Goal: Information Seeking & Learning: Learn about a topic

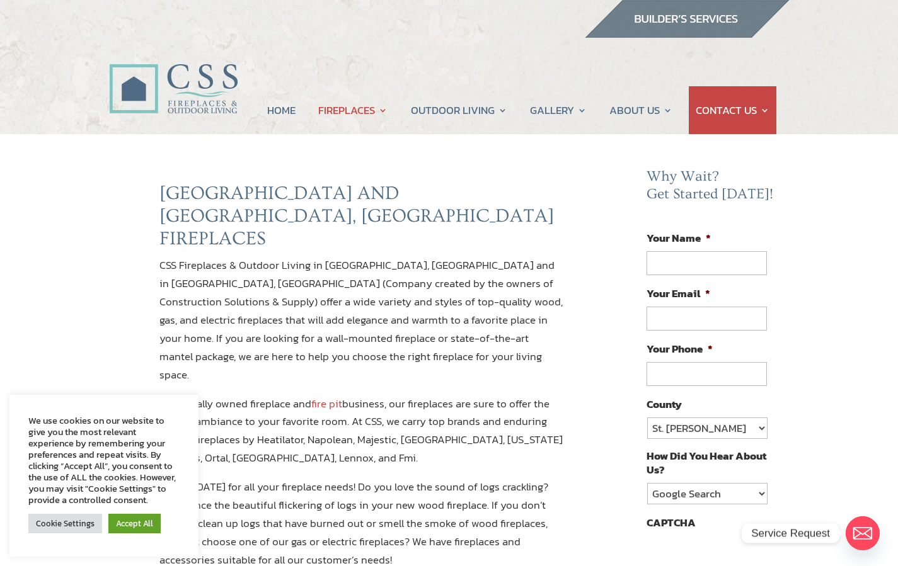
click at [508, 265] on p "CSS Fireplaces & Outdoor Living in Jacksonville, FL and in Ormond Beach, FL (Co…" at bounding box center [361, 325] width 404 height 138
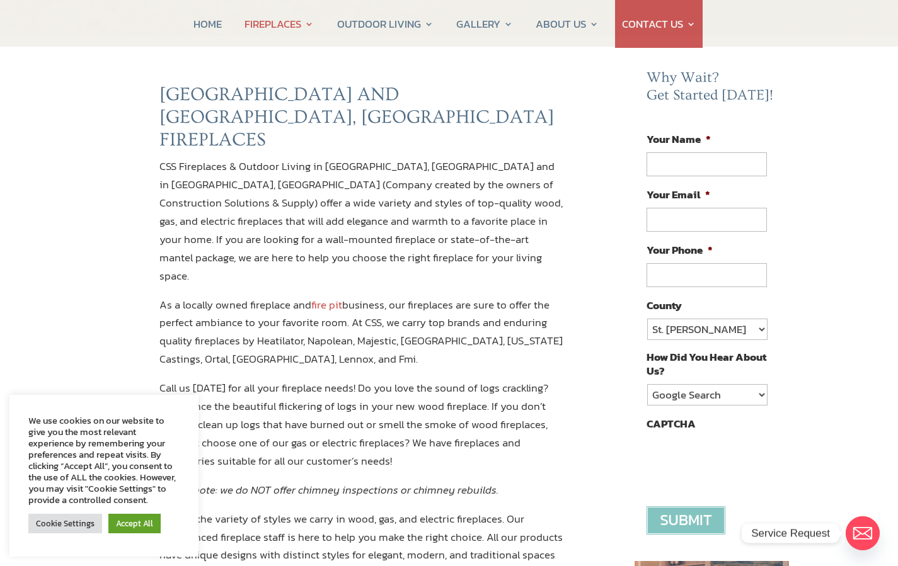
scroll to position [101, 0]
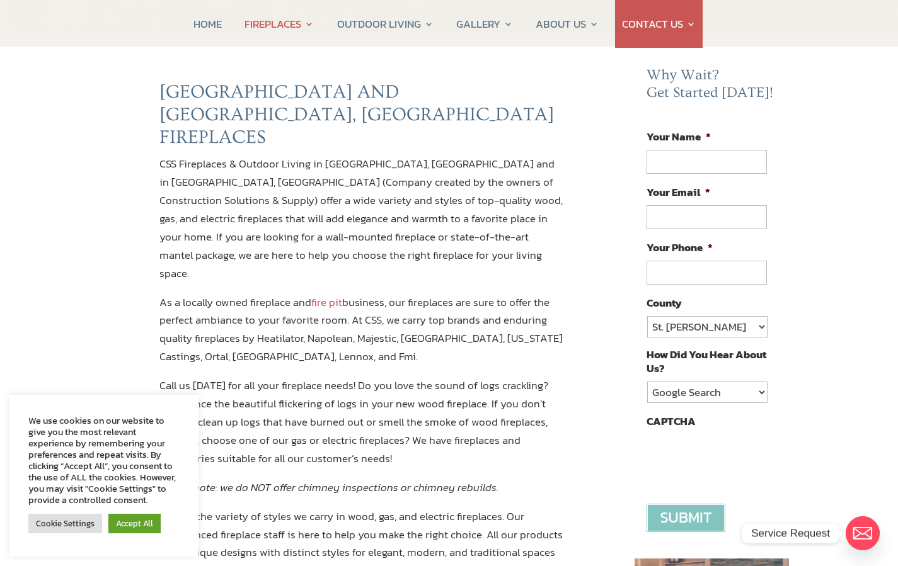
click at [62, 534] on div "Cookie Settings Accept All" at bounding box center [103, 524] width 151 height 26
click at [62, 525] on link "Cookie Settings" at bounding box center [65, 524] width 74 height 20
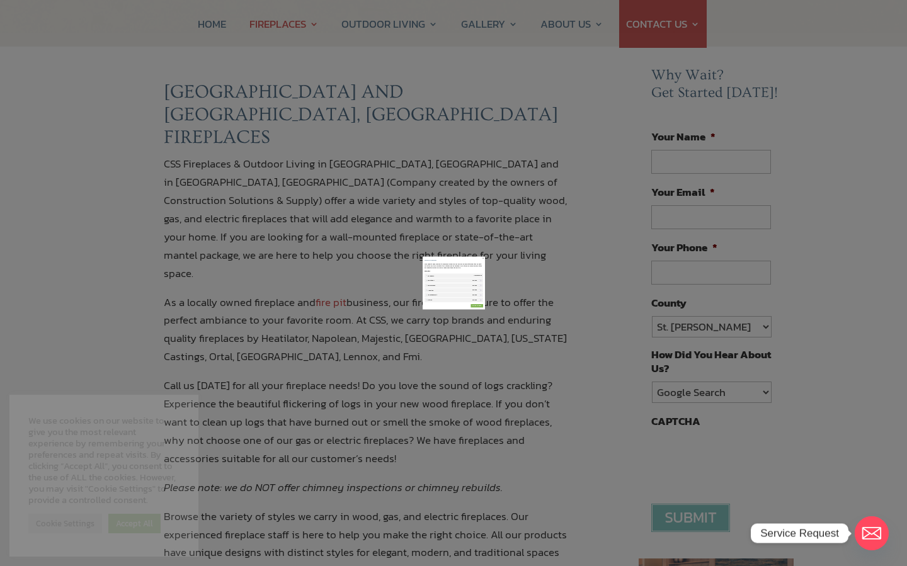
click at [587, 425] on link "SAVE & ACCEPT" at bounding box center [603, 431] width 81 height 23
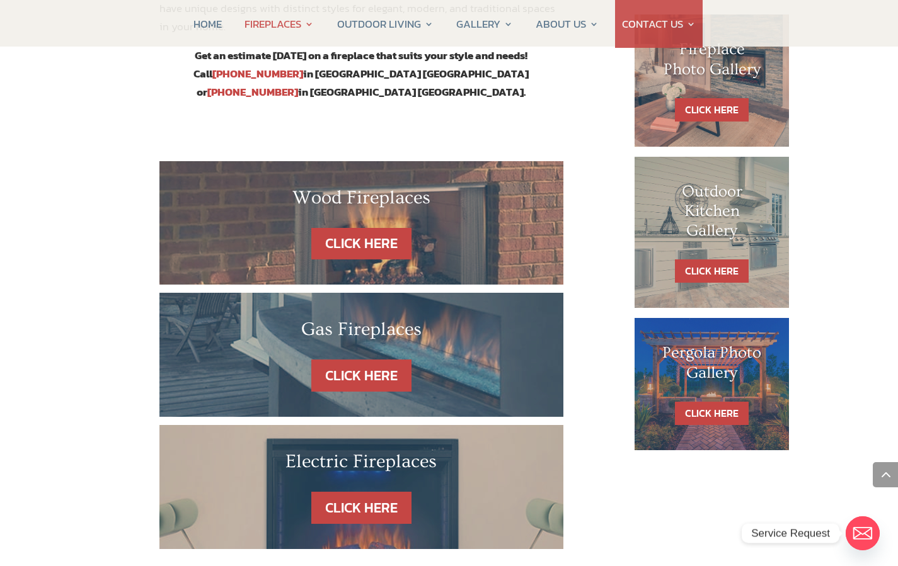
scroll to position [666, 0]
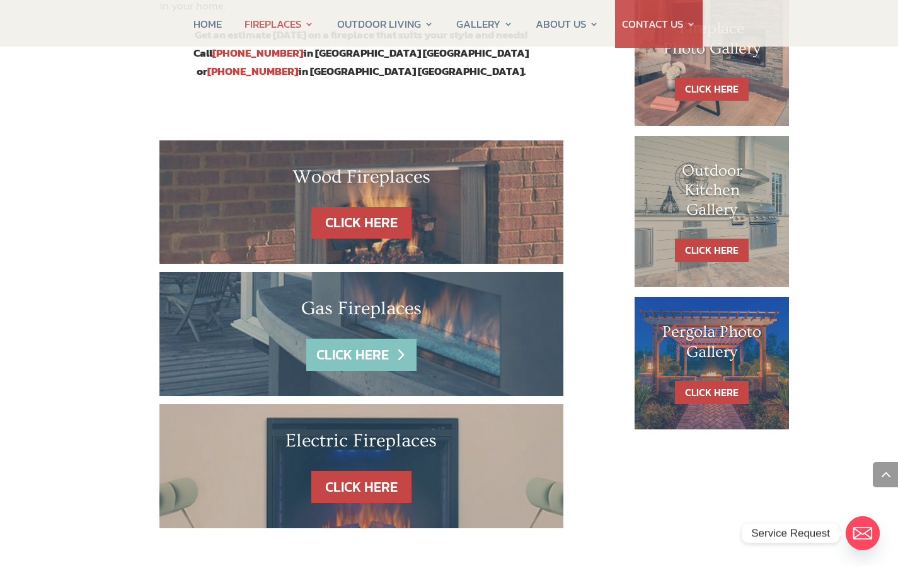
click at [365, 339] on link "CLICK HERE" at bounding box center [361, 355] width 110 height 32
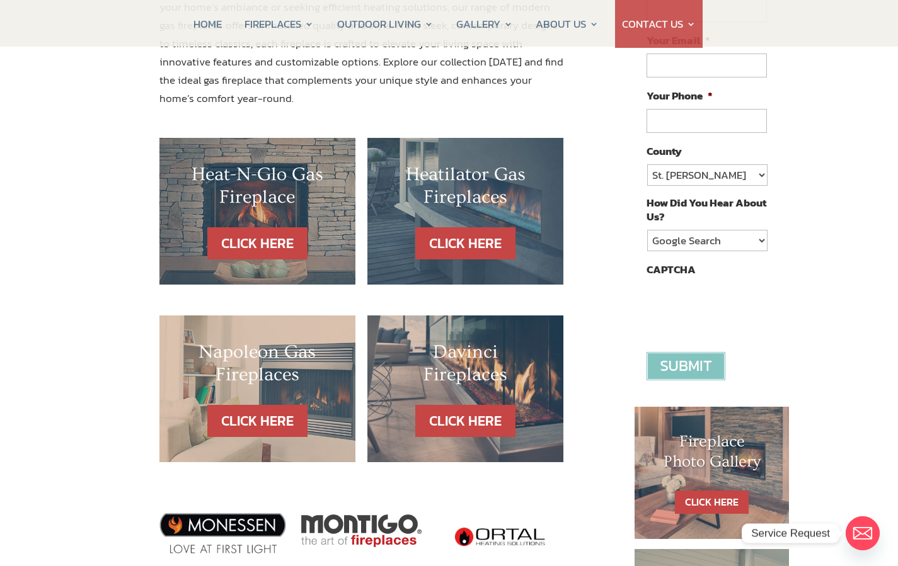
scroll to position [227, 0]
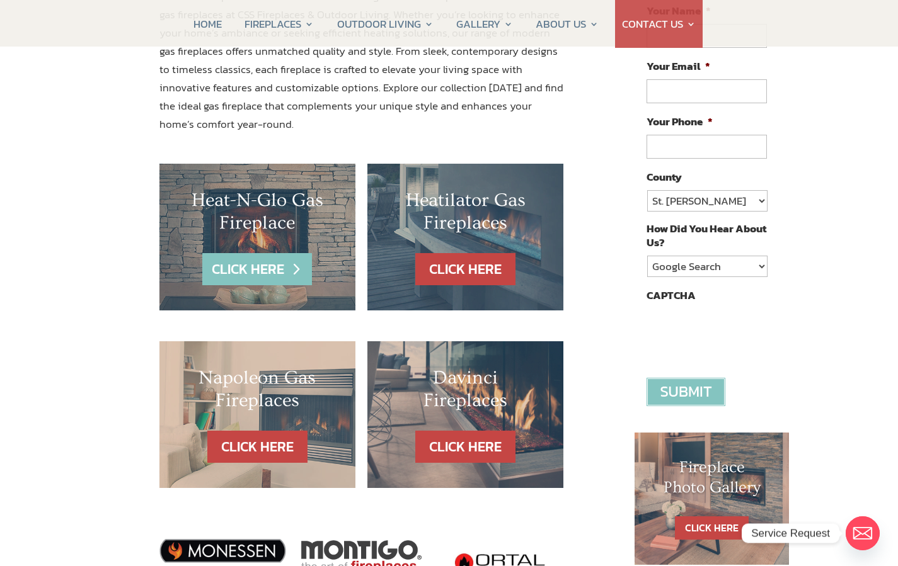
click at [262, 261] on link "CLICK HERE" at bounding box center [257, 269] width 110 height 32
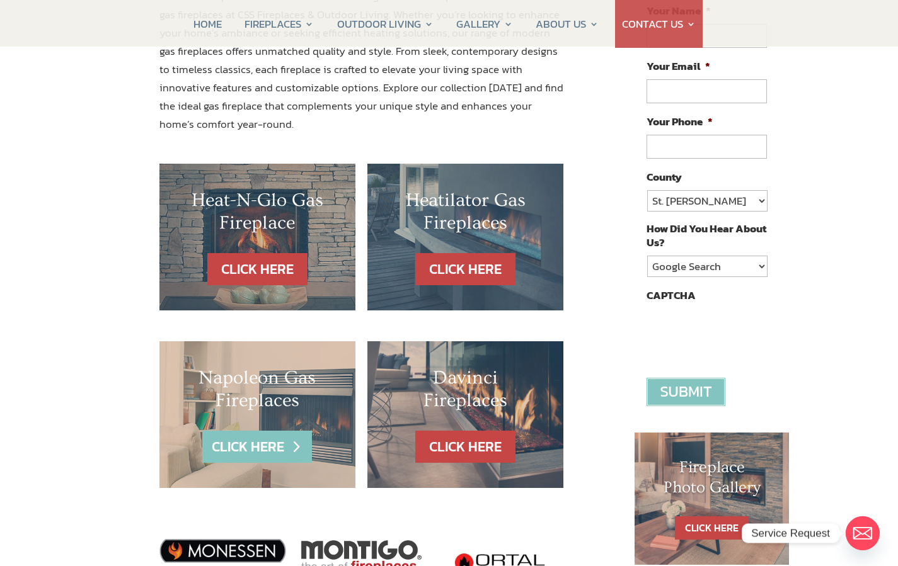
click at [264, 435] on link "CLICK HERE" at bounding box center [257, 447] width 110 height 32
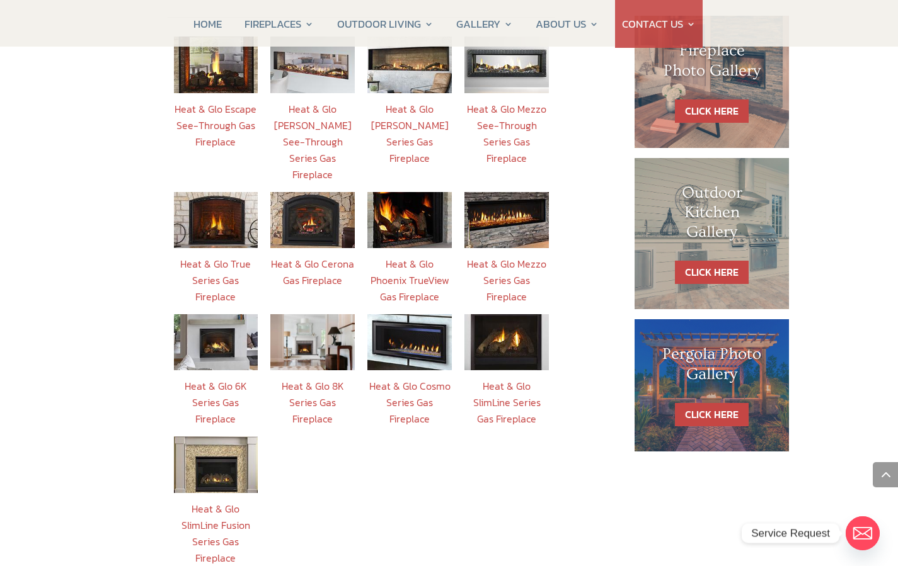
scroll to position [588, 0]
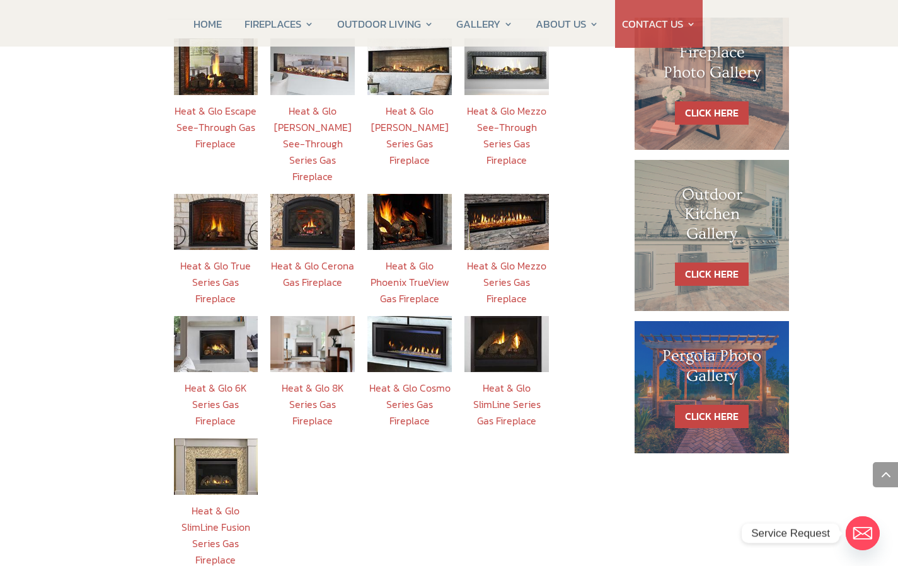
click at [218, 503] on link "Heat & Glo SlimLine Fusion Series Gas Fireplace" at bounding box center [215, 535] width 69 height 64
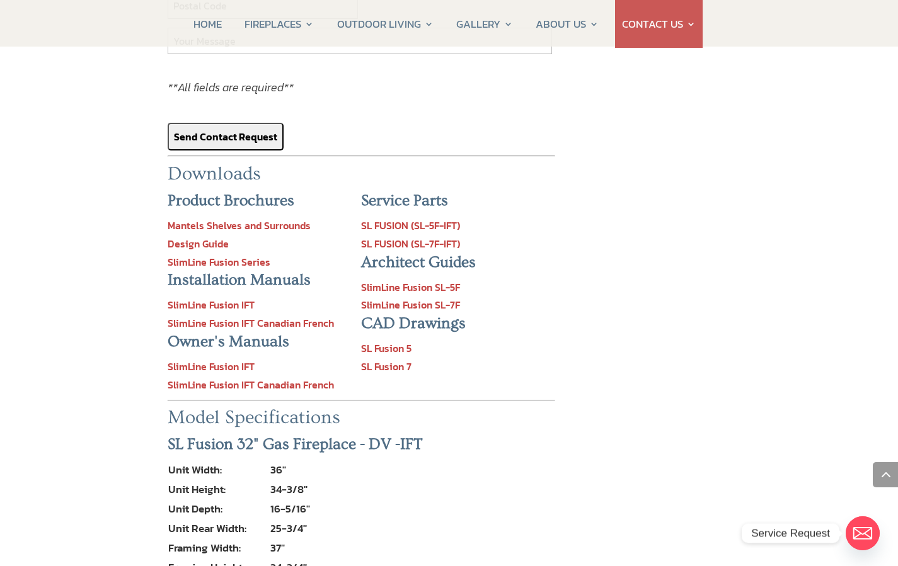
scroll to position [1265, 0]
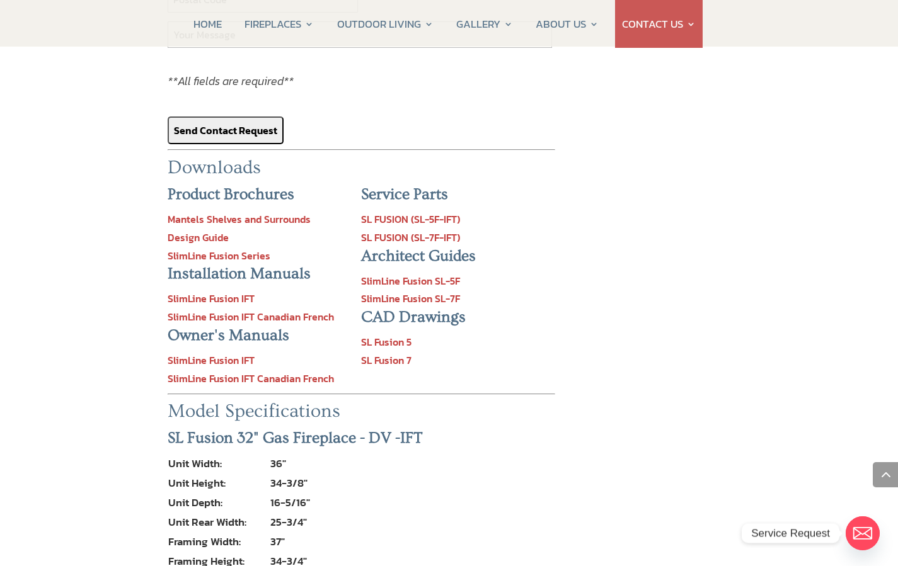
scroll to position [588, 0]
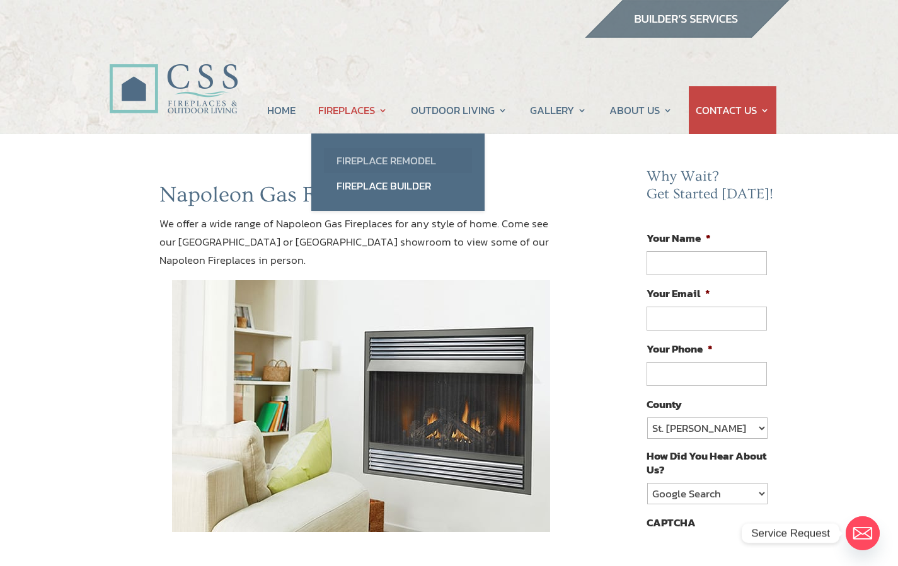
click at [389, 161] on link "Fireplace Remodel" at bounding box center [398, 160] width 148 height 25
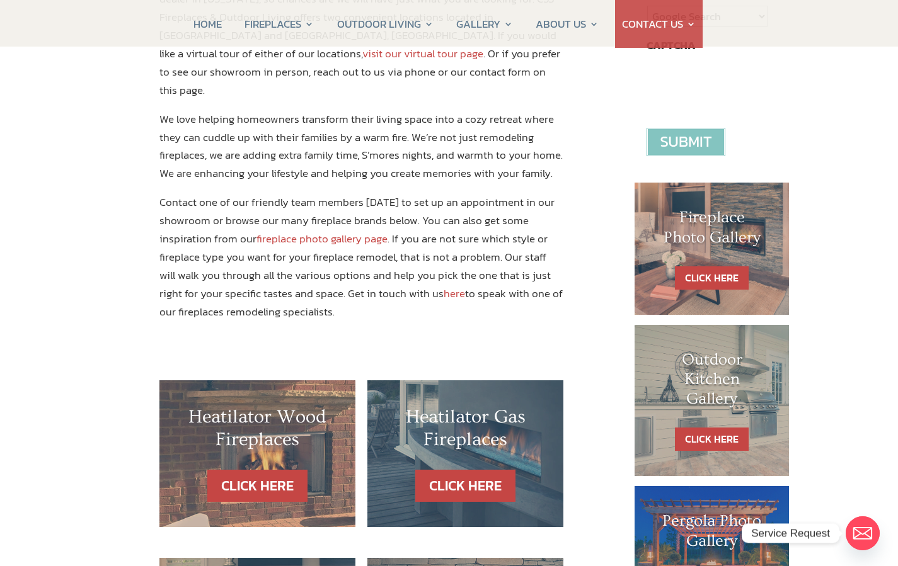
scroll to position [488, 0]
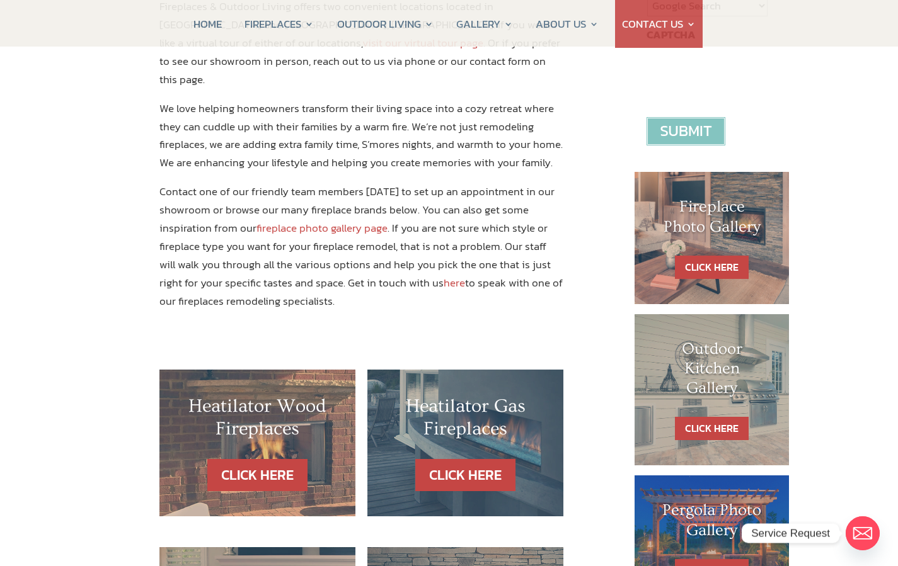
click at [329, 220] on link "fireplace photo gallery page" at bounding box center [321, 228] width 131 height 16
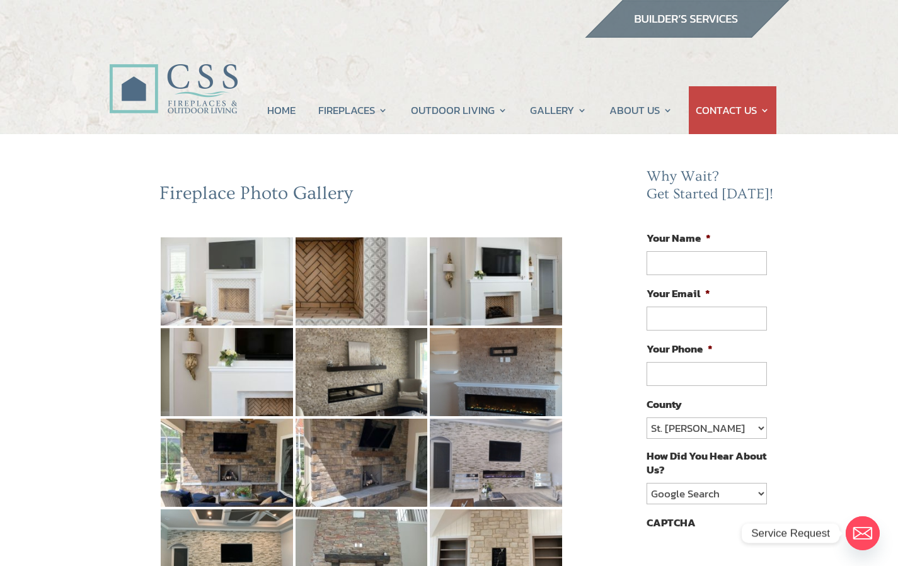
click at [237, 299] on img at bounding box center [227, 281] width 132 height 88
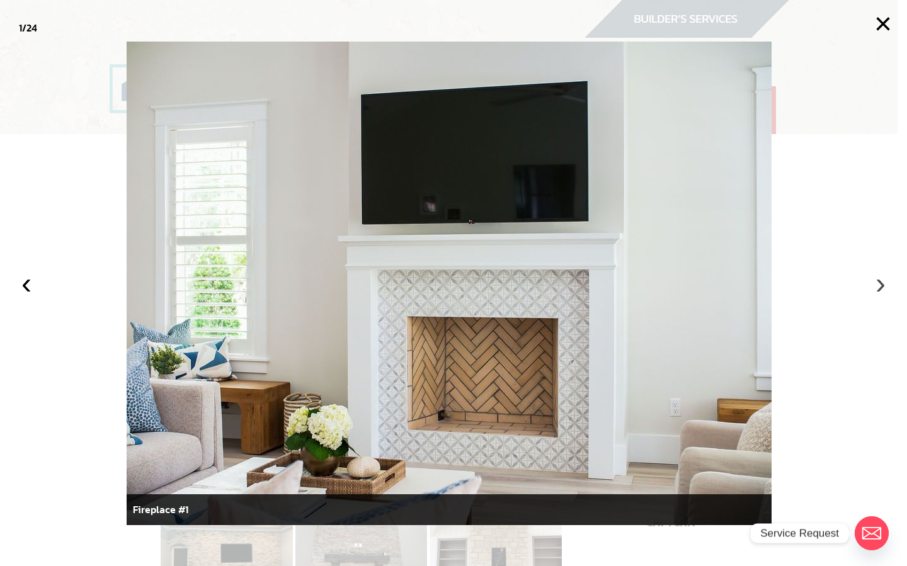
click at [877, 285] on button "›" at bounding box center [881, 284] width 28 height 28
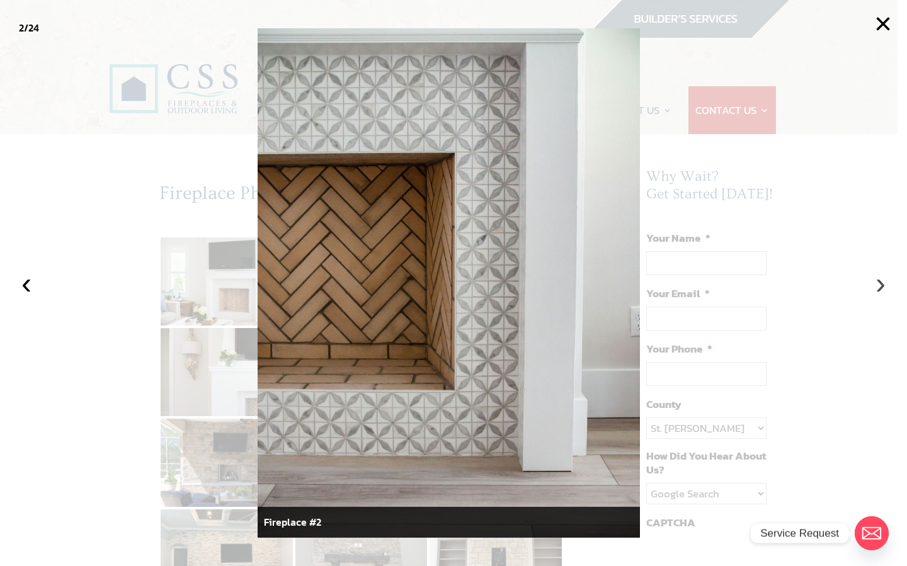
click at [877, 285] on button "›" at bounding box center [881, 284] width 28 height 28
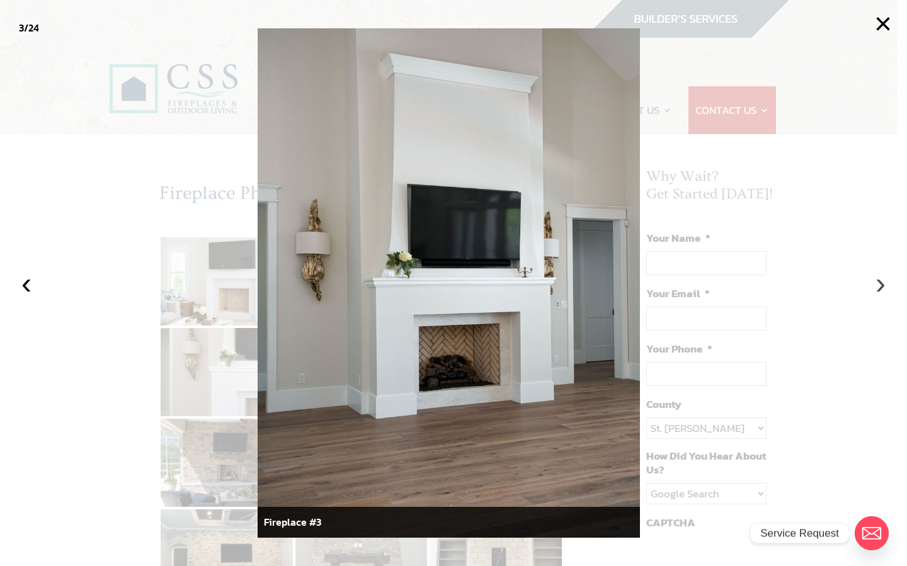
click at [877, 285] on button "›" at bounding box center [881, 284] width 28 height 28
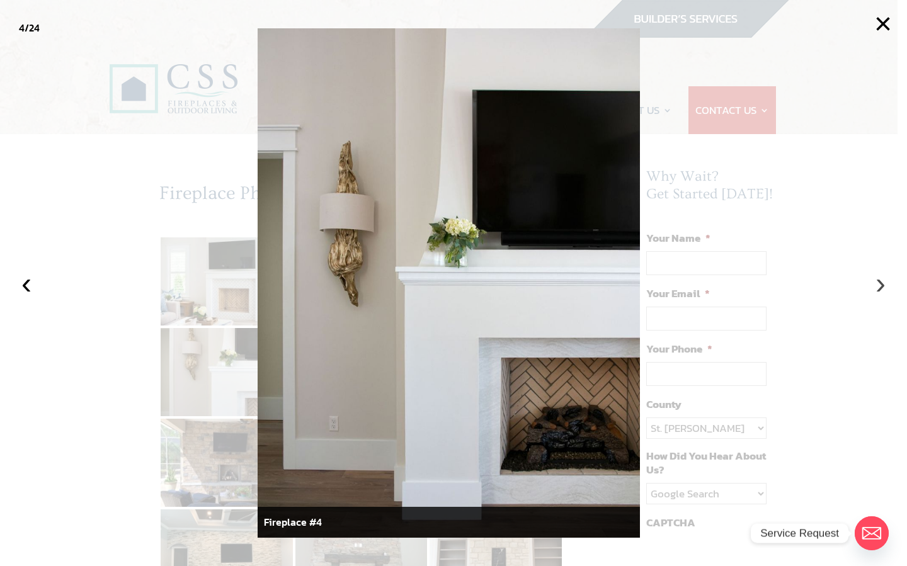
click at [877, 286] on button "›" at bounding box center [881, 284] width 28 height 28
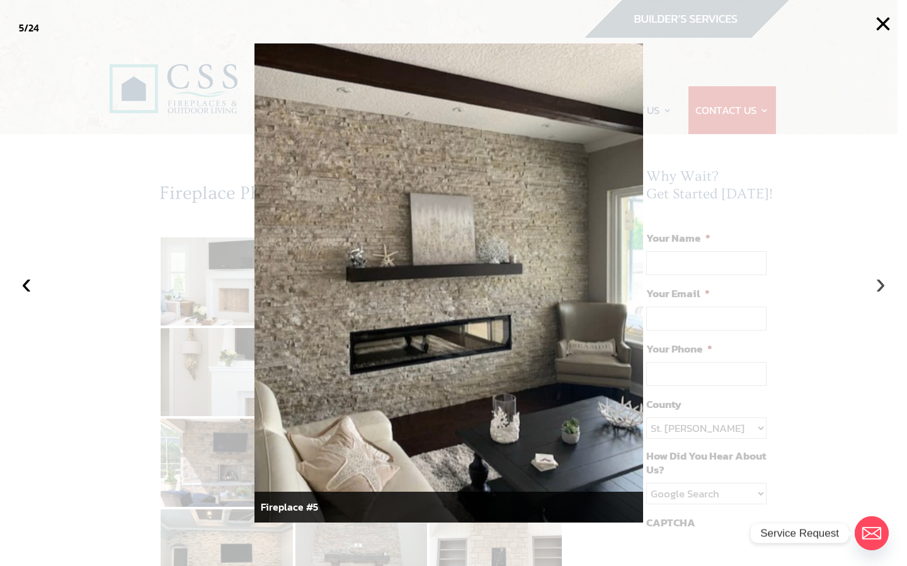
click at [877, 287] on button "›" at bounding box center [881, 284] width 28 height 28
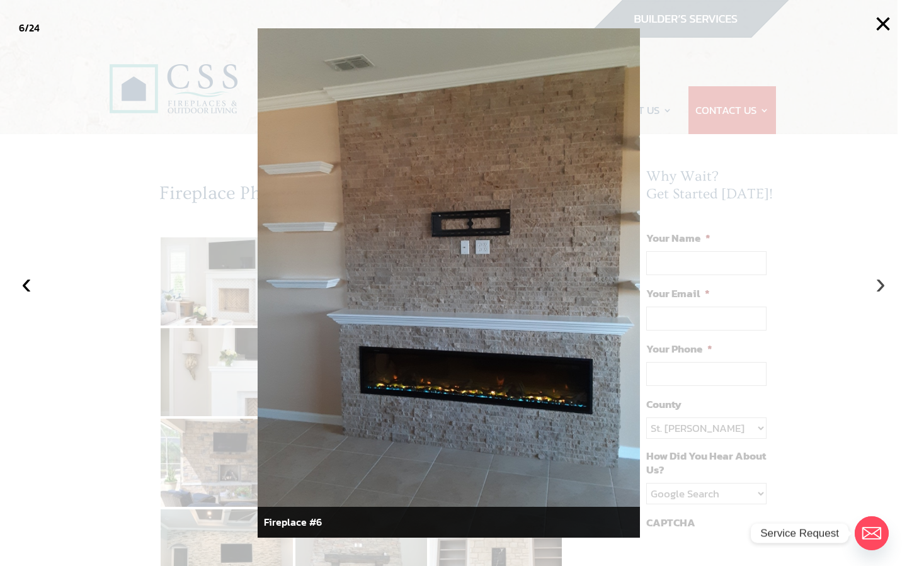
click at [877, 287] on button "›" at bounding box center [881, 284] width 28 height 28
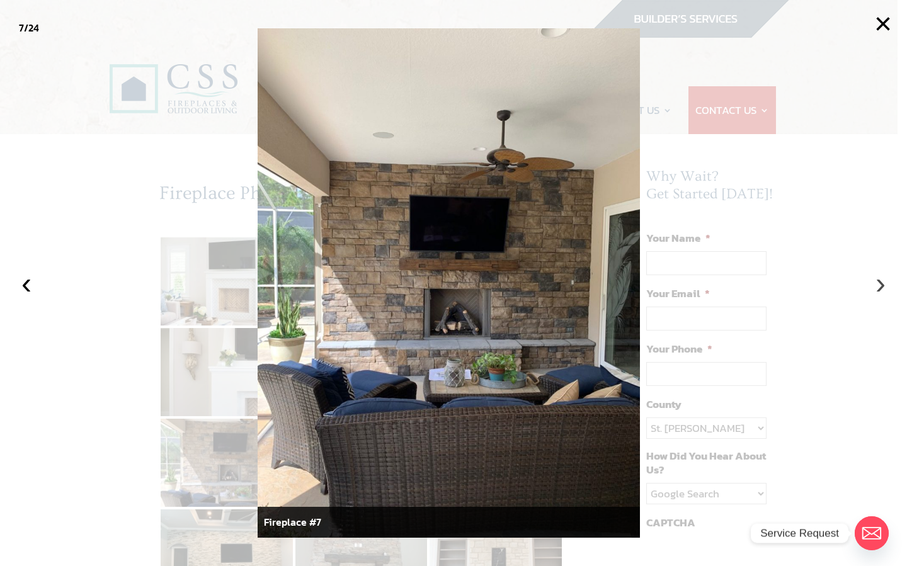
click at [878, 287] on button "›" at bounding box center [881, 284] width 28 height 28
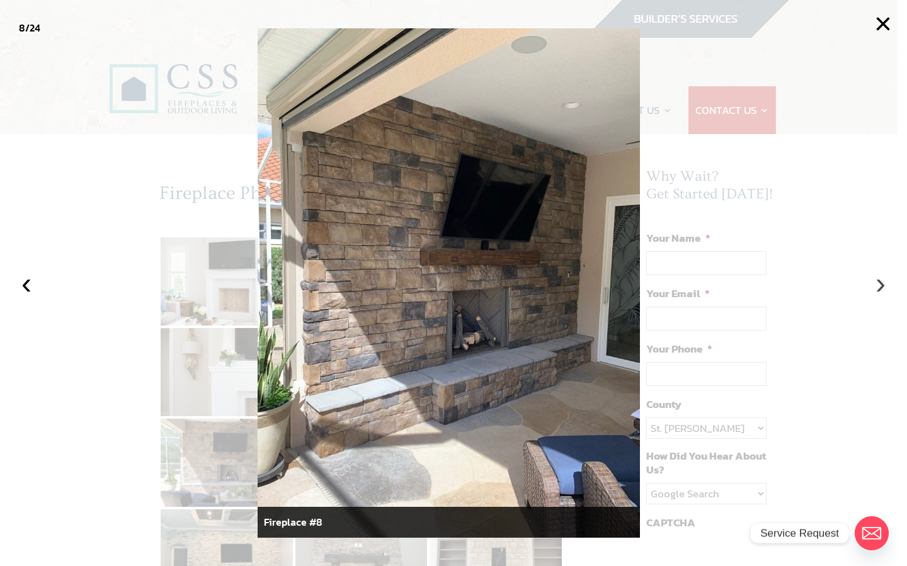
click at [882, 282] on button "›" at bounding box center [881, 284] width 28 height 28
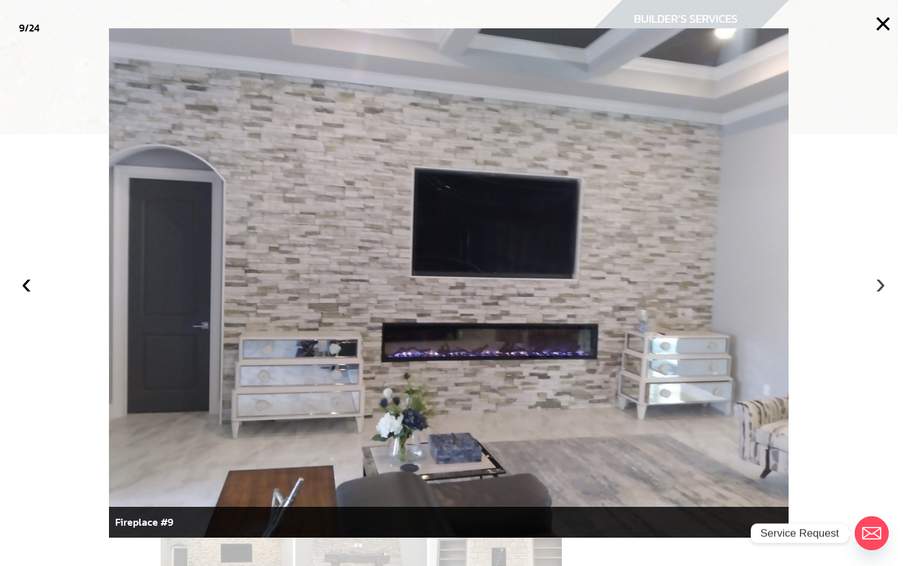
click at [882, 282] on button "›" at bounding box center [881, 284] width 28 height 28
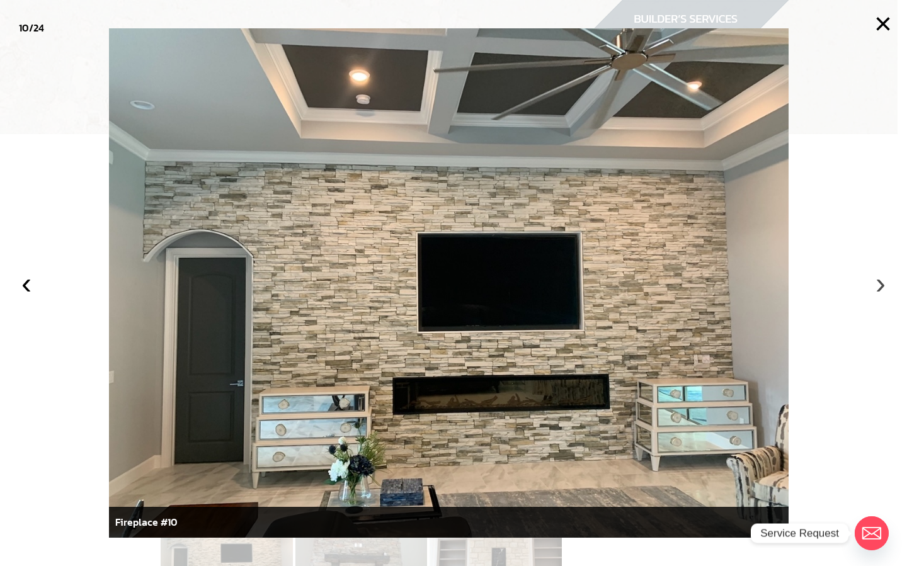
click at [880, 282] on button "›" at bounding box center [881, 284] width 28 height 28
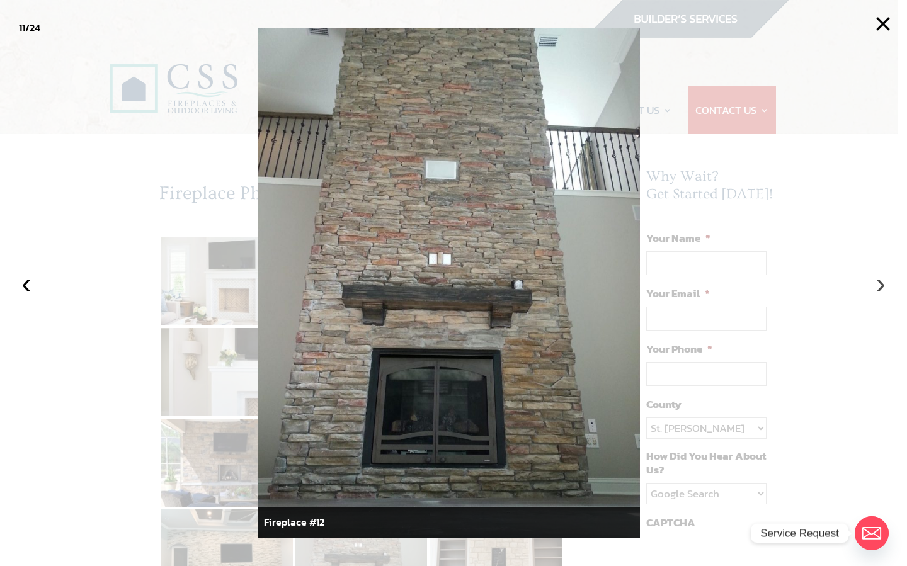
click at [880, 282] on button "›" at bounding box center [881, 284] width 28 height 28
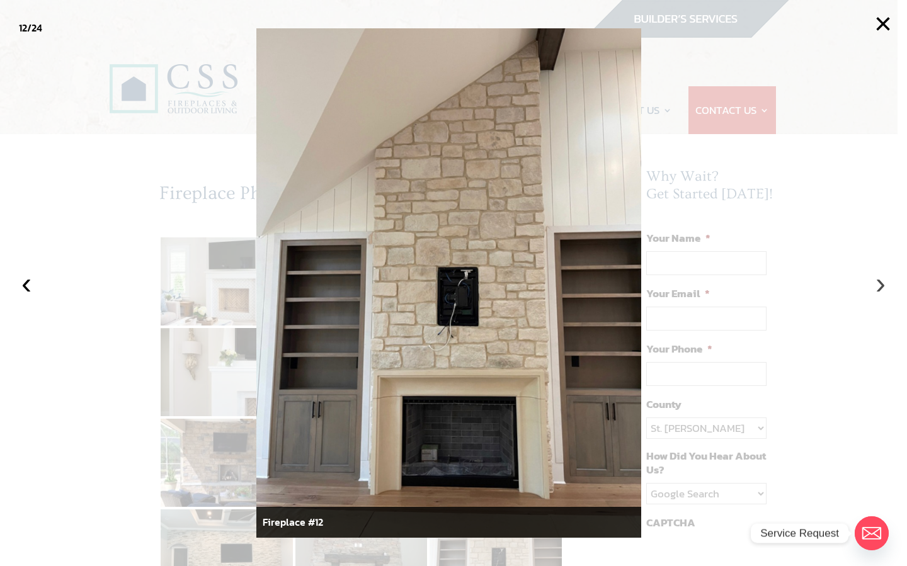
click at [880, 282] on button "›" at bounding box center [881, 284] width 28 height 28
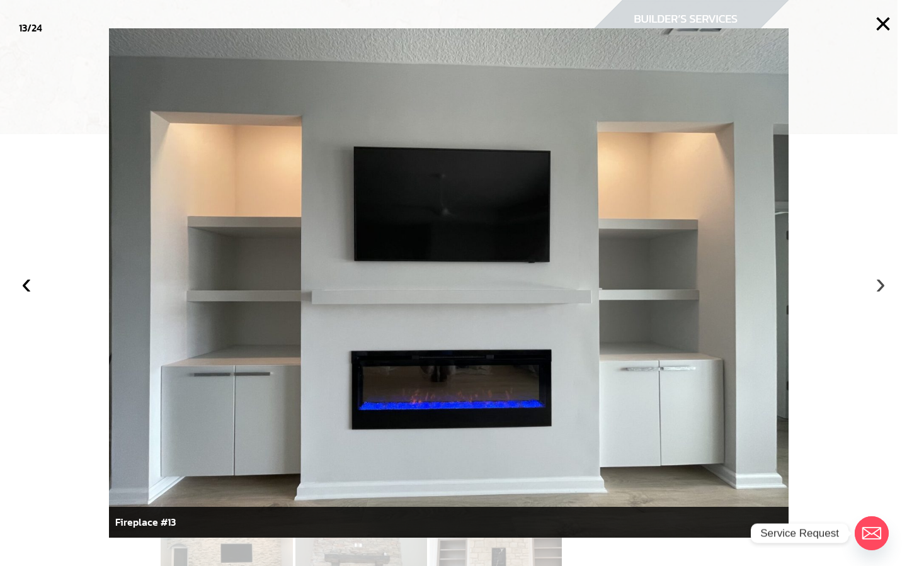
click at [880, 282] on button "›" at bounding box center [881, 284] width 28 height 28
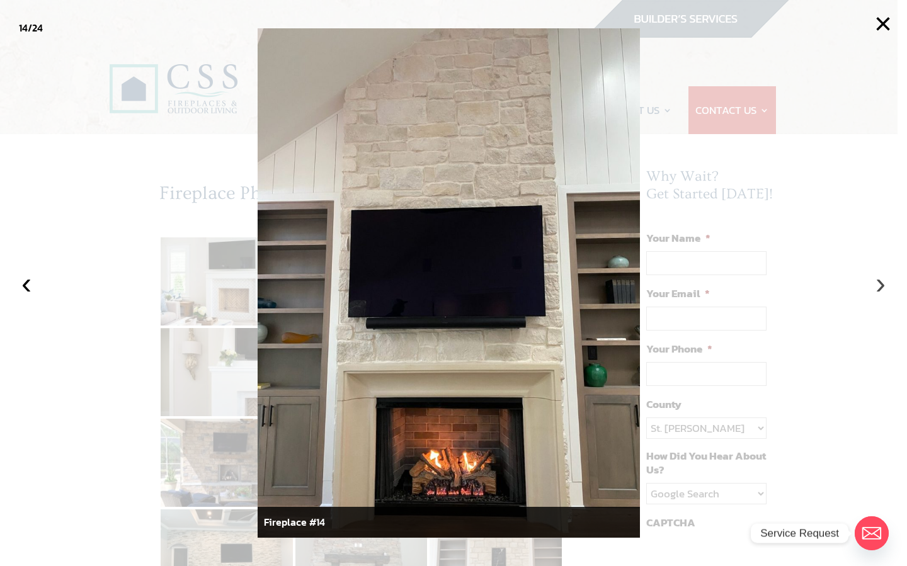
click at [880, 283] on button "›" at bounding box center [881, 284] width 28 height 28
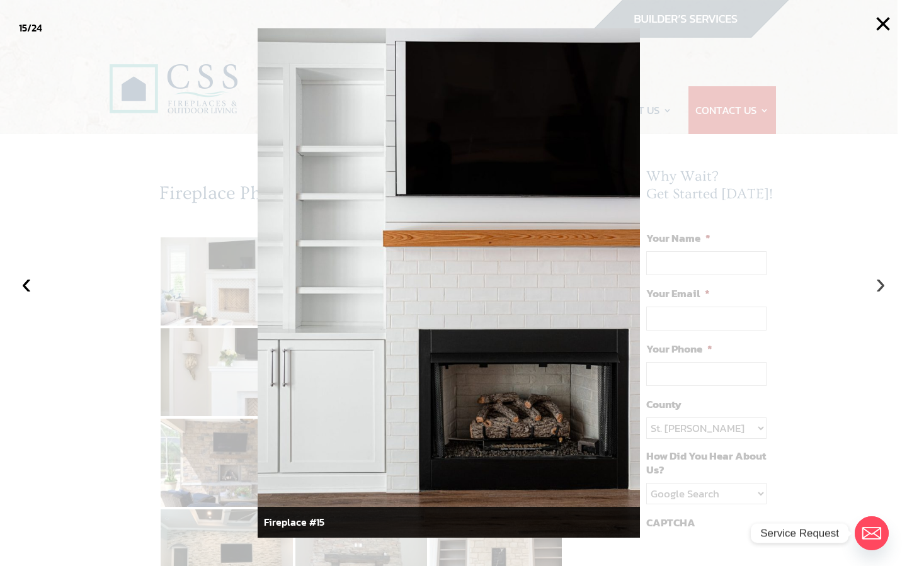
click at [880, 283] on button "›" at bounding box center [881, 284] width 28 height 28
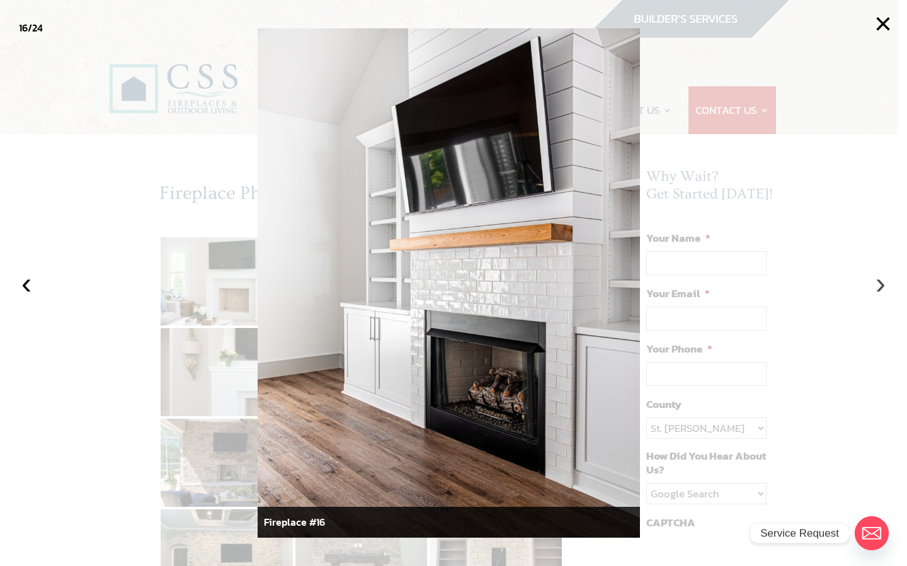
click at [880, 283] on button "›" at bounding box center [881, 284] width 28 height 28
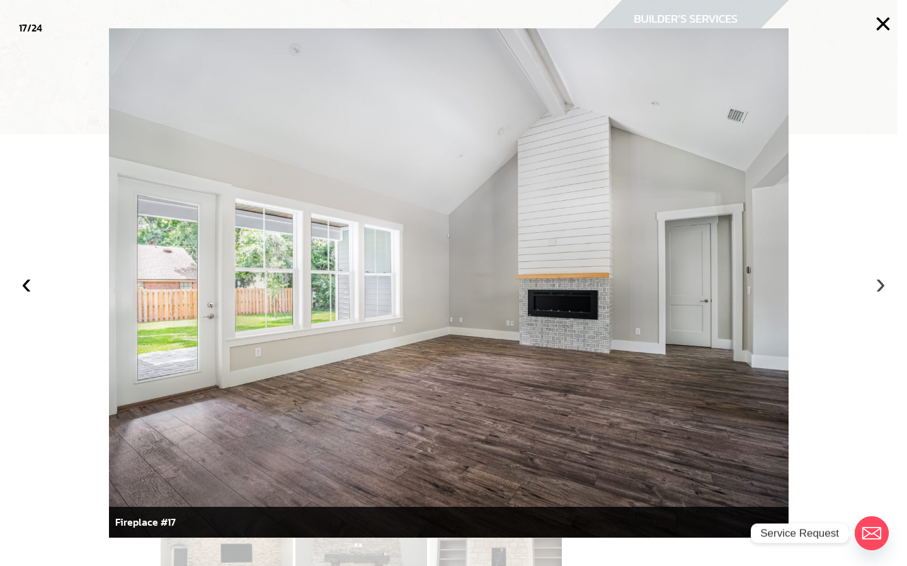
click at [880, 283] on button "›" at bounding box center [881, 284] width 28 height 28
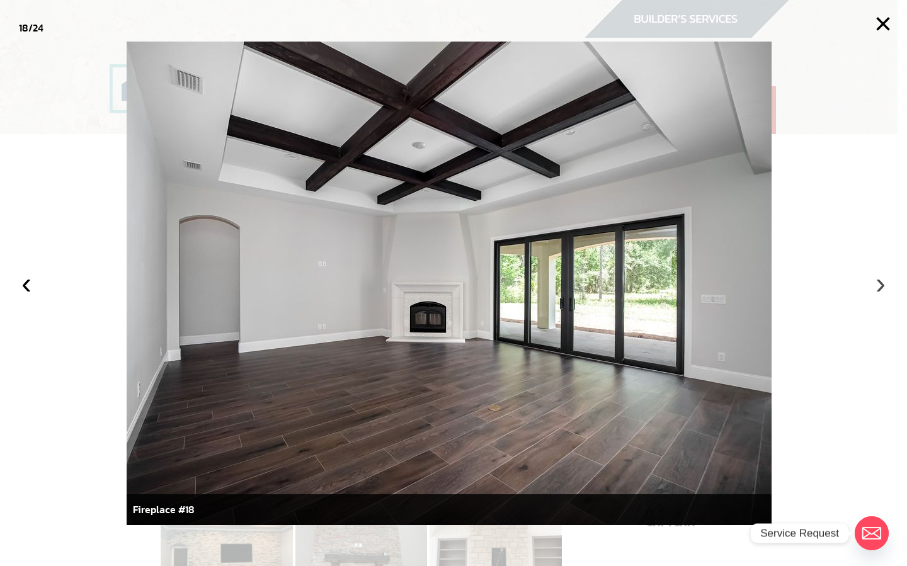
click at [880, 283] on button "›" at bounding box center [881, 284] width 28 height 28
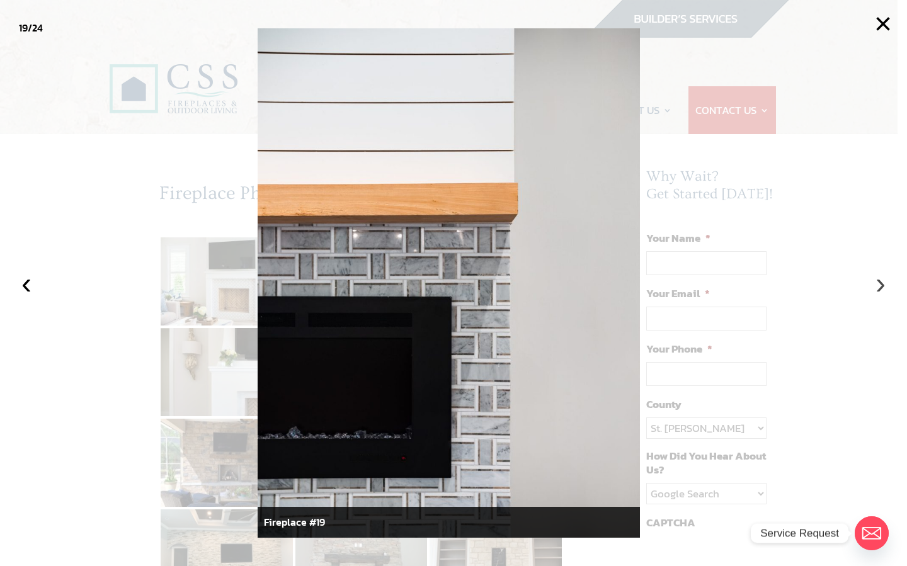
click at [880, 283] on button "›" at bounding box center [881, 284] width 28 height 28
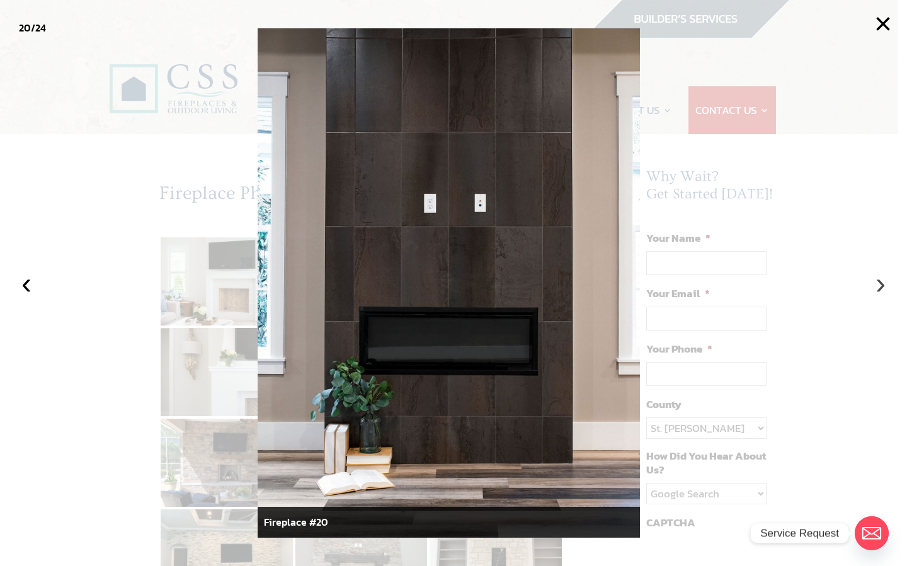
click at [880, 283] on button "›" at bounding box center [881, 284] width 28 height 28
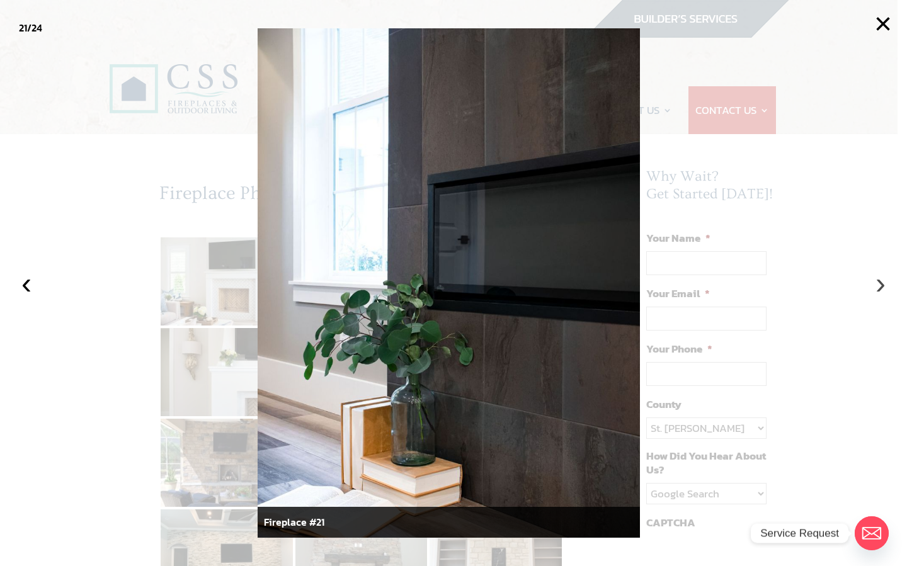
click at [880, 283] on button "›" at bounding box center [881, 284] width 28 height 28
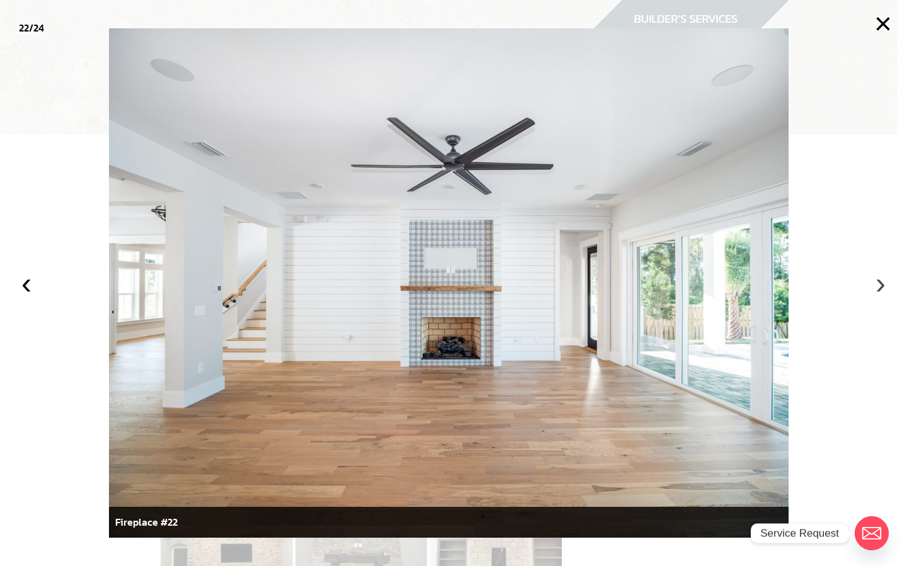
click at [880, 283] on button "›" at bounding box center [881, 284] width 28 height 28
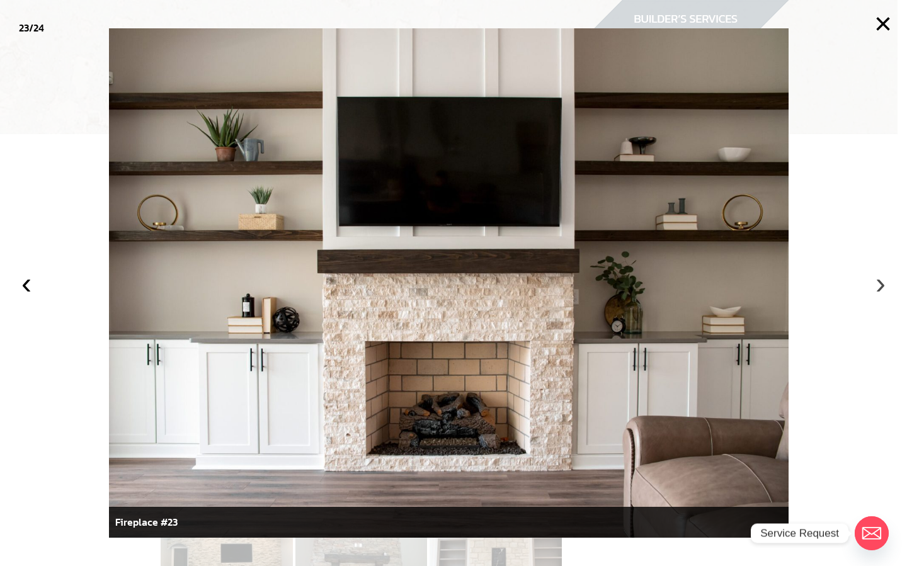
click at [880, 283] on button "›" at bounding box center [881, 284] width 28 height 28
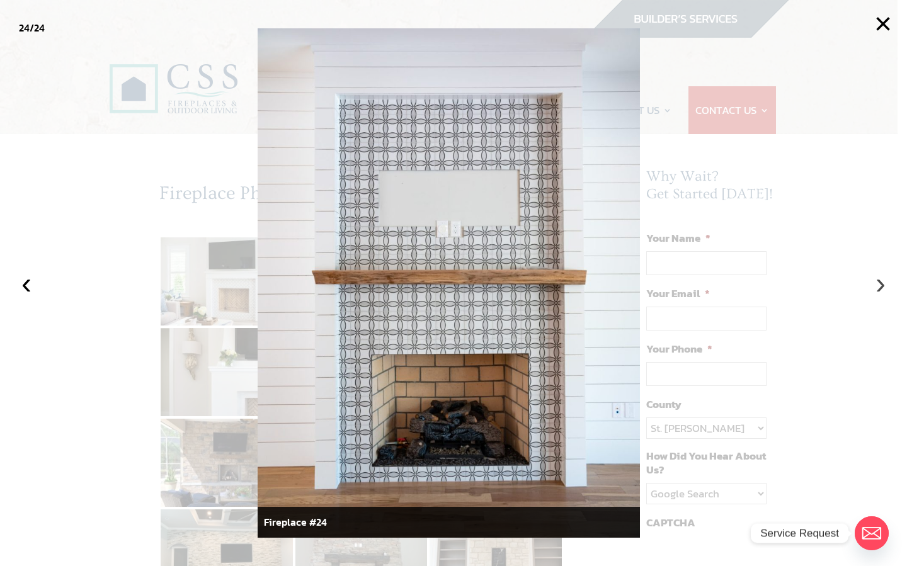
click at [880, 283] on button "›" at bounding box center [881, 284] width 28 height 28
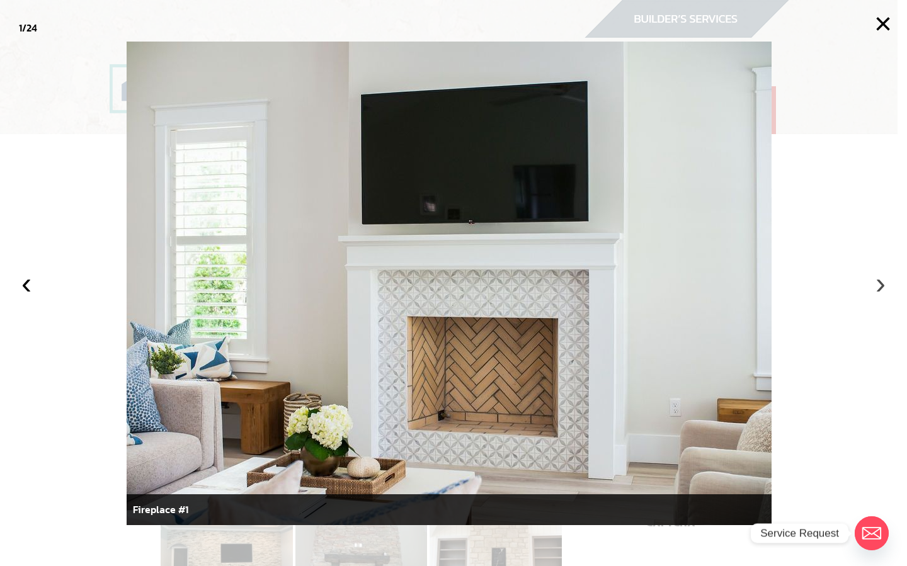
click at [880, 283] on button "›" at bounding box center [881, 284] width 28 height 28
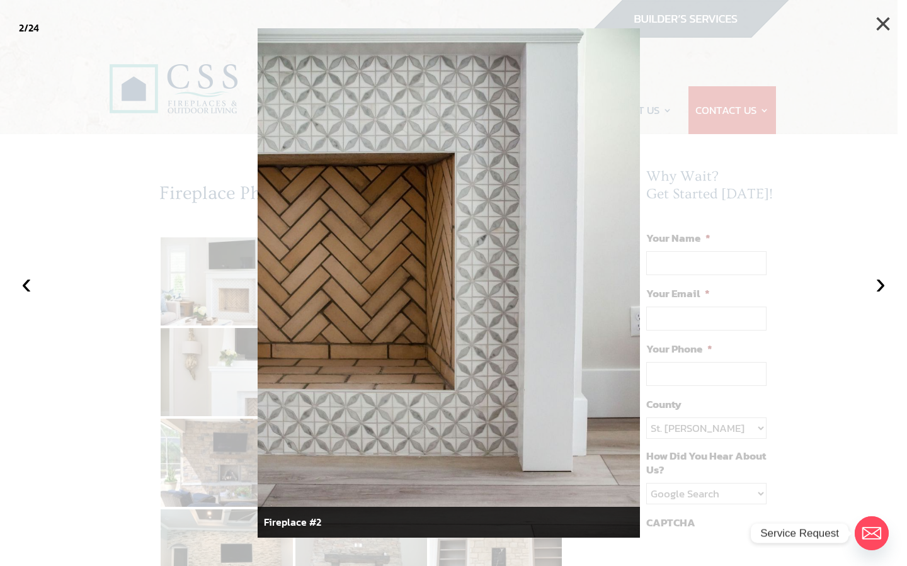
click at [885, 21] on button "×" at bounding box center [883, 24] width 28 height 28
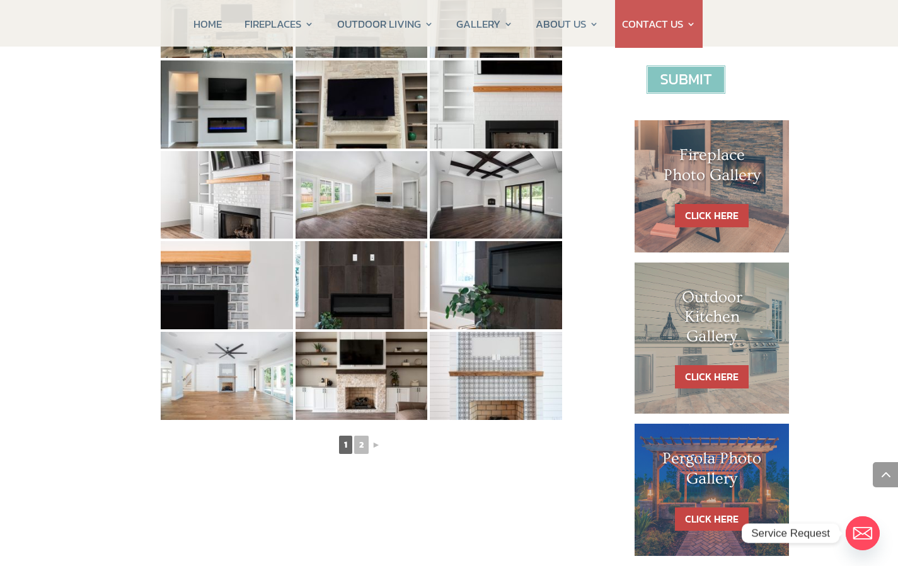
scroll to position [543, 0]
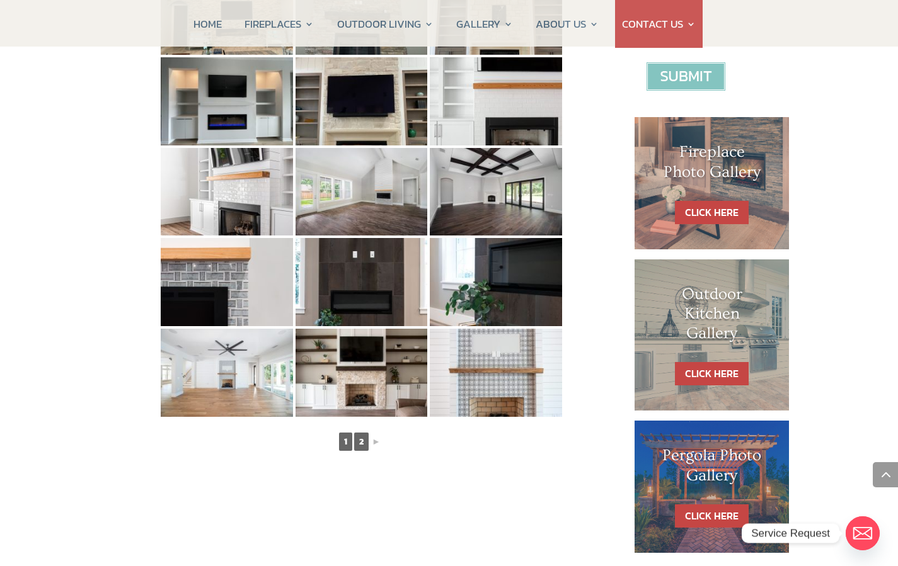
click at [360, 442] on link "2" at bounding box center [361, 442] width 14 height 18
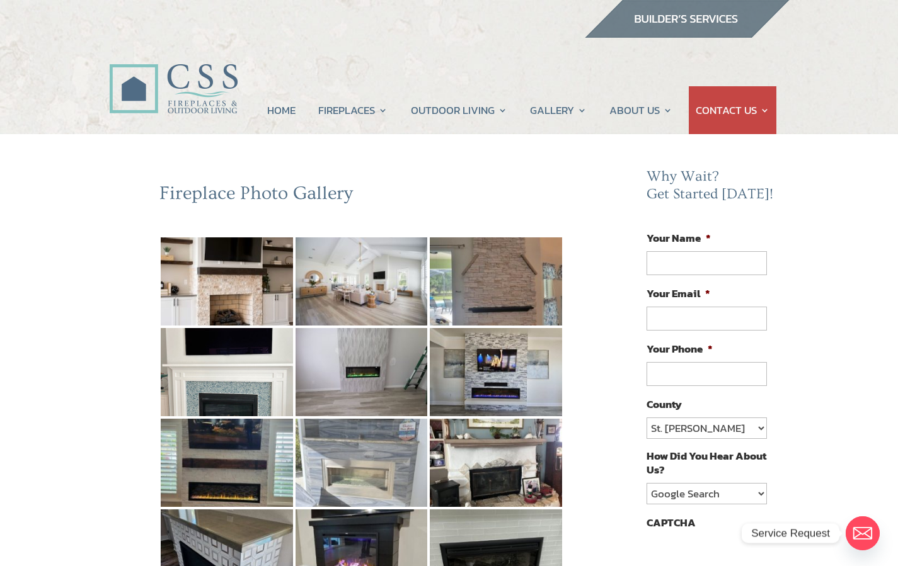
scroll to position [0, 0]
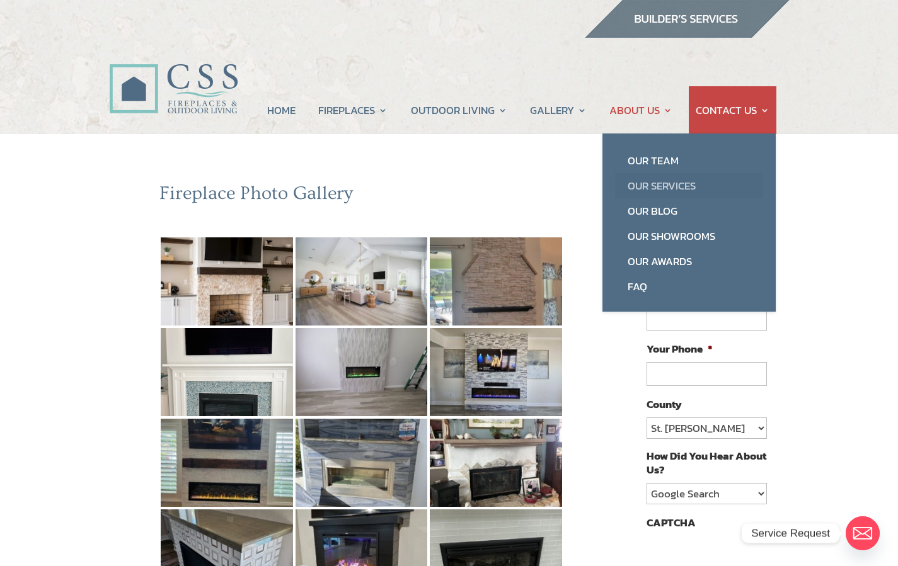
click at [663, 181] on link "Our Services" at bounding box center [689, 185] width 148 height 25
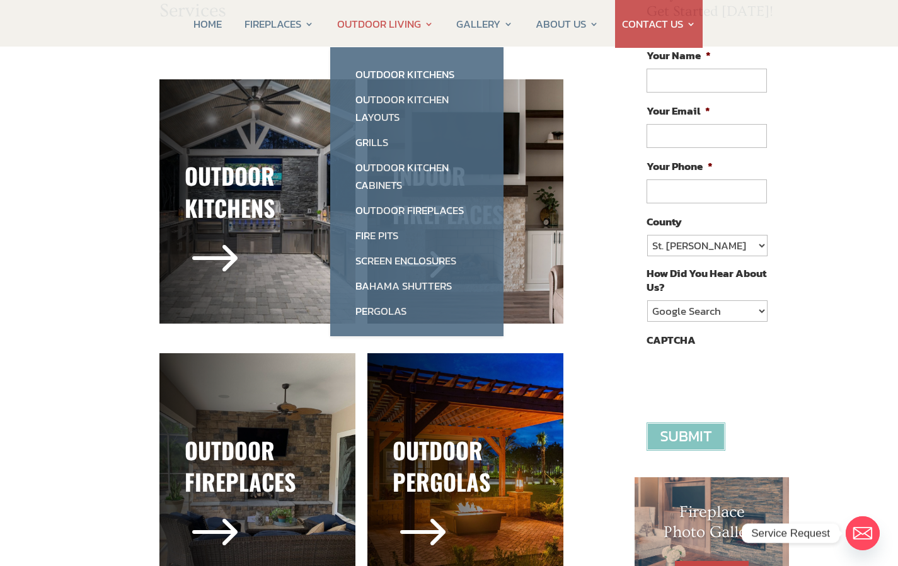
scroll to position [185, 0]
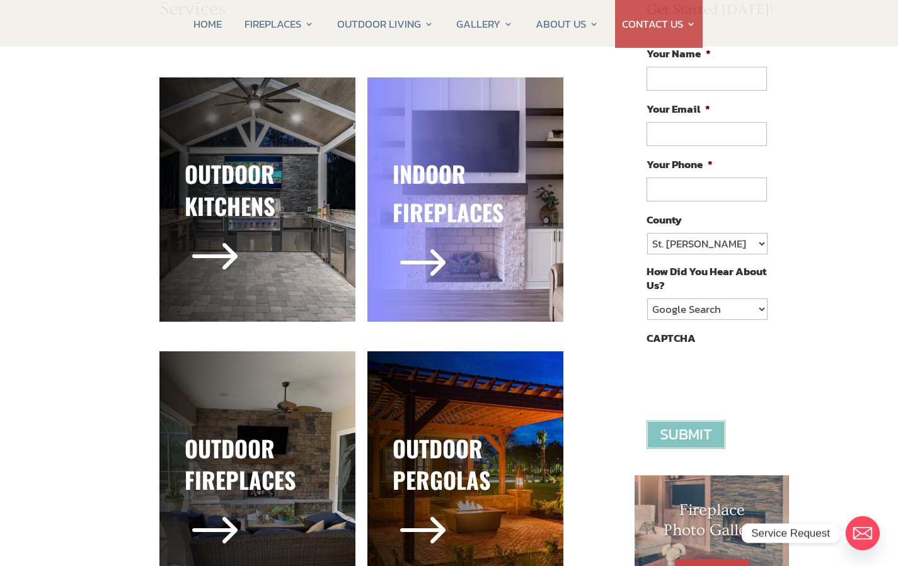
click at [518, 232] on h3 "fireplaces" at bounding box center [465, 216] width 146 height 38
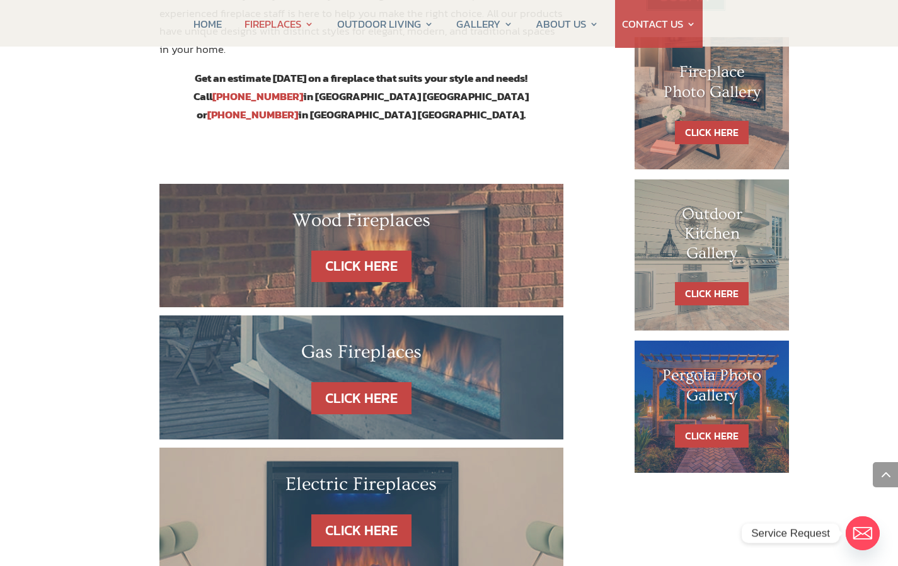
scroll to position [625, 0]
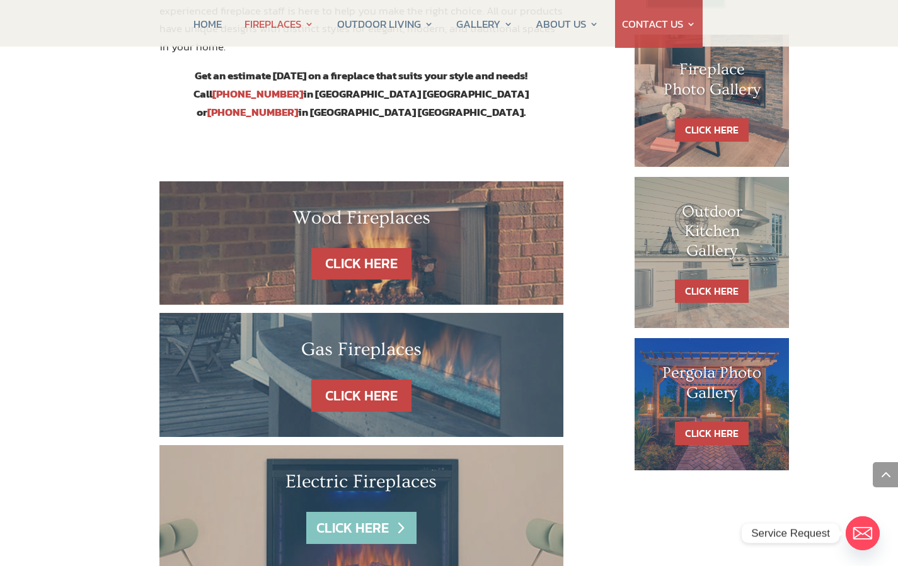
click at [360, 512] on link "CLICK HERE" at bounding box center [361, 528] width 110 height 32
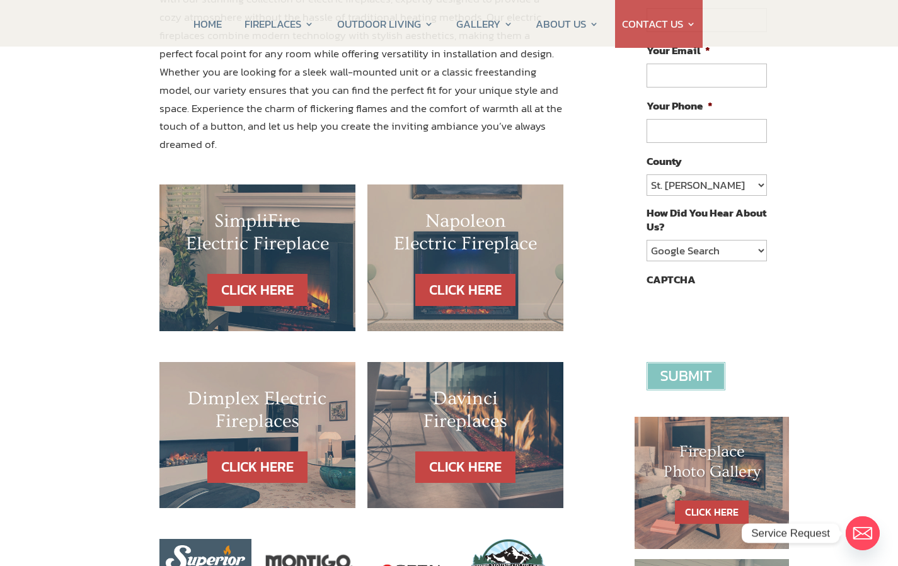
scroll to position [254, 0]
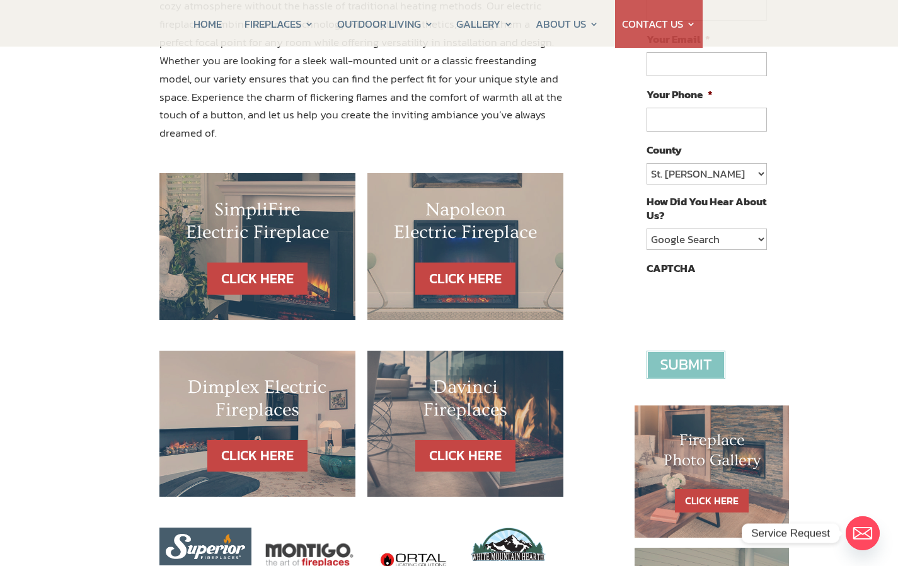
click at [462, 282] on div "Napoleon Electric Fireplace CLICK HERE" at bounding box center [465, 246] width 196 height 147
click at [462, 263] on link "CLICK HERE" at bounding box center [465, 279] width 110 height 32
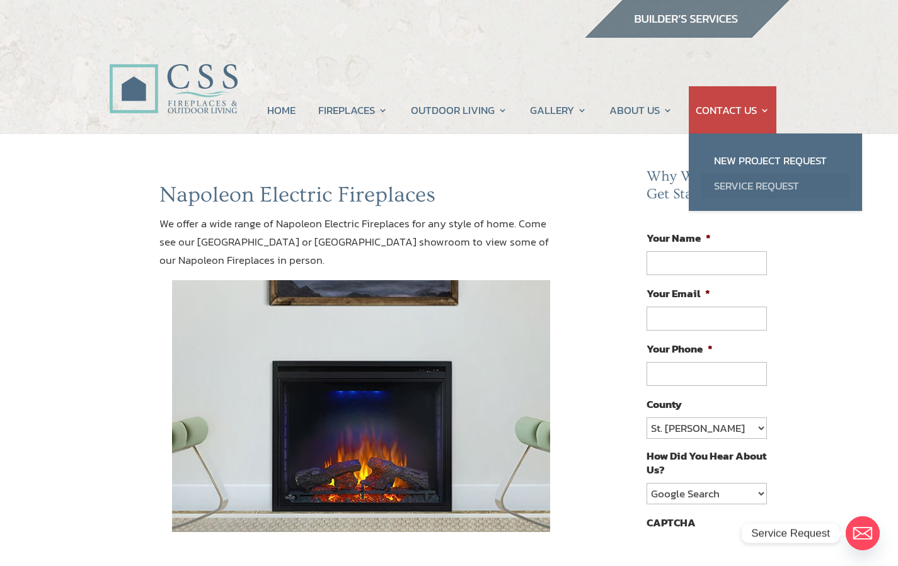
click at [760, 187] on link "Service Request" at bounding box center [775, 185] width 148 height 25
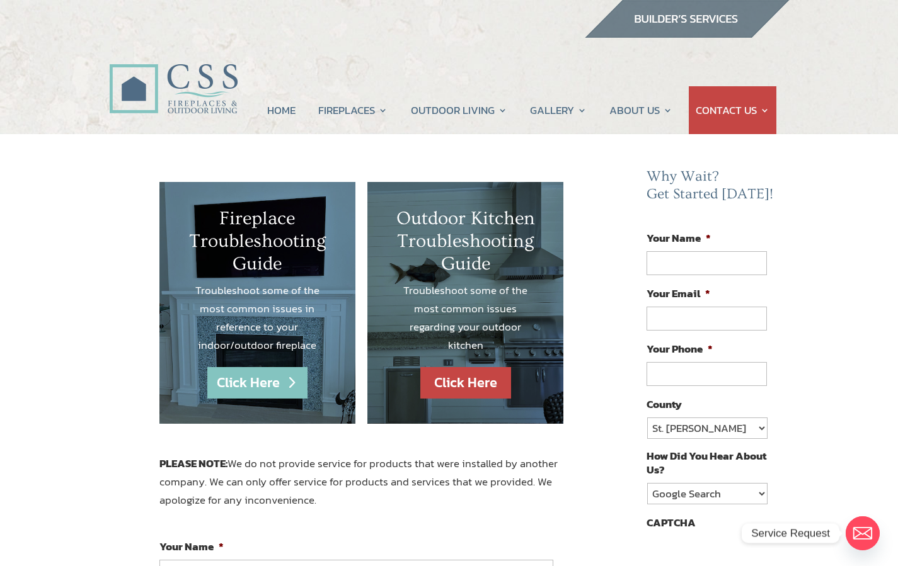
click at [280, 382] on link "Click Here" at bounding box center [257, 383] width 100 height 32
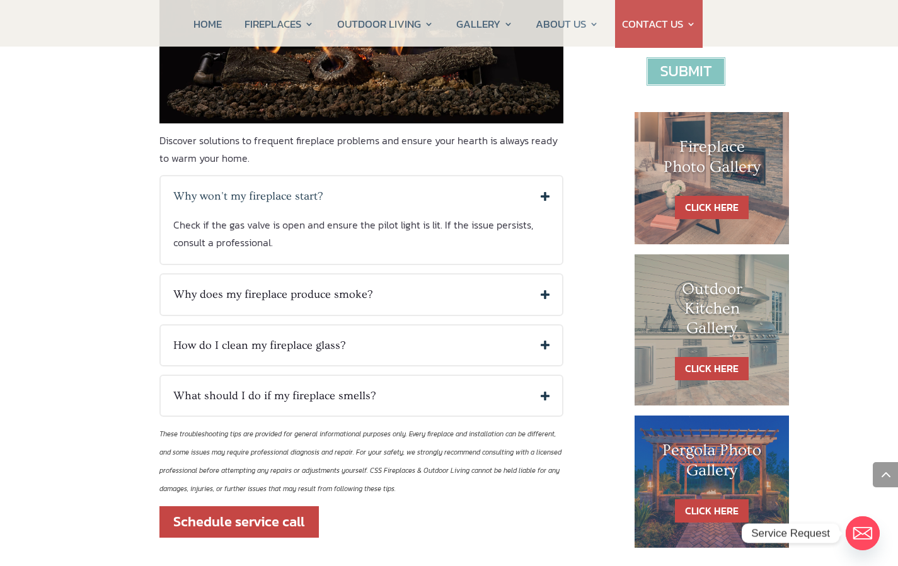
scroll to position [557, 0]
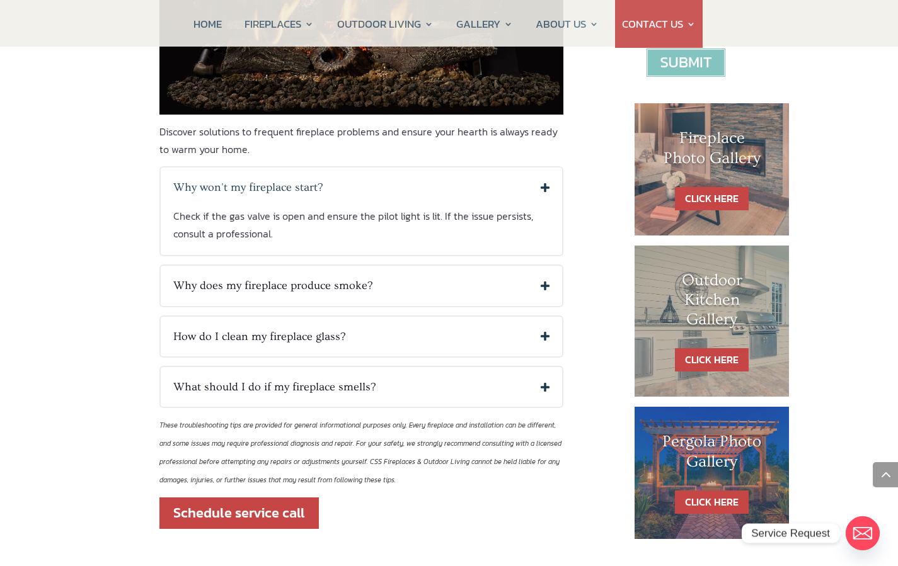
click at [538, 281] on h5 "Why does my fireplace produce smoke?" at bounding box center [361, 285] width 377 height 14
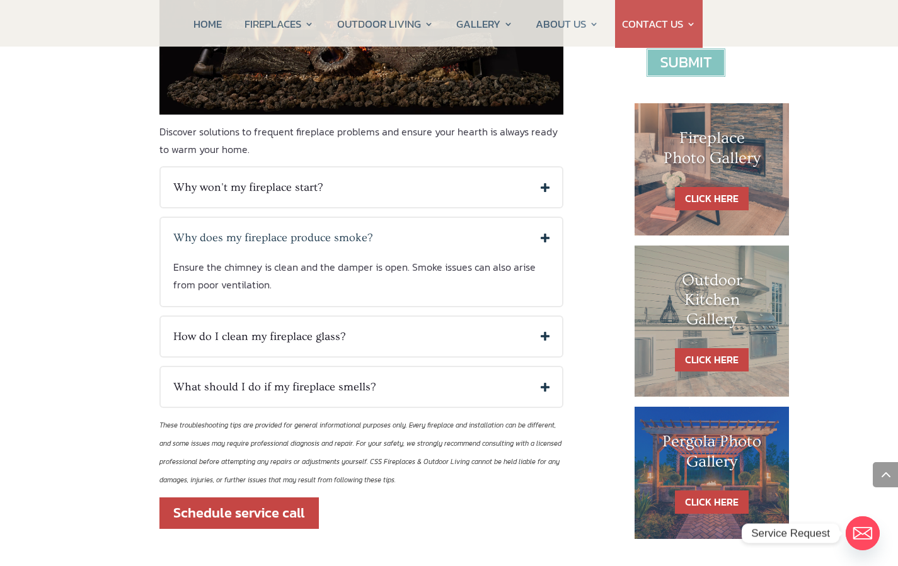
click at [539, 387] on h5 "What should I do if my fireplace smells?" at bounding box center [361, 387] width 377 height 14
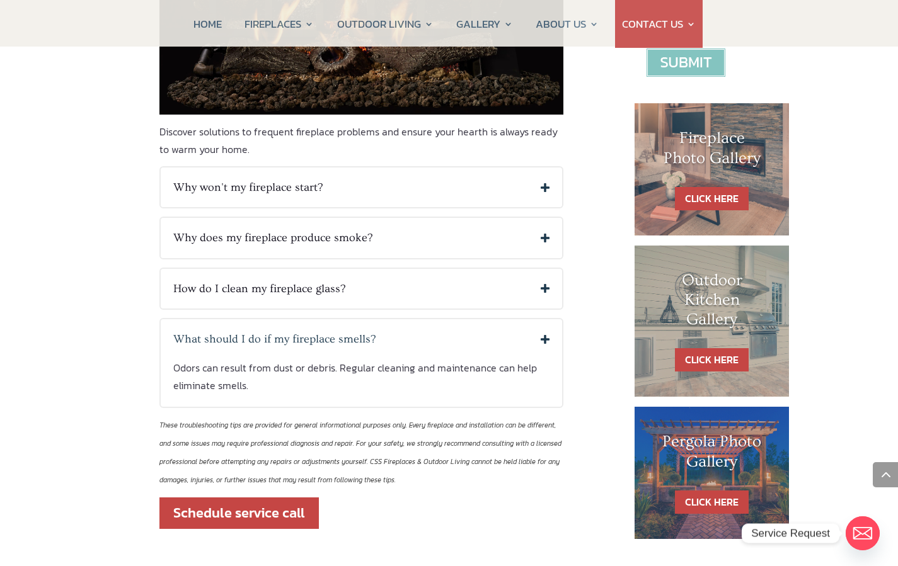
click at [73, 388] on div "Fireplace Troubleshooting Guide Solve Common Fireplace Issues with Ease Discove…" at bounding box center [449, 109] width 898 height 1064
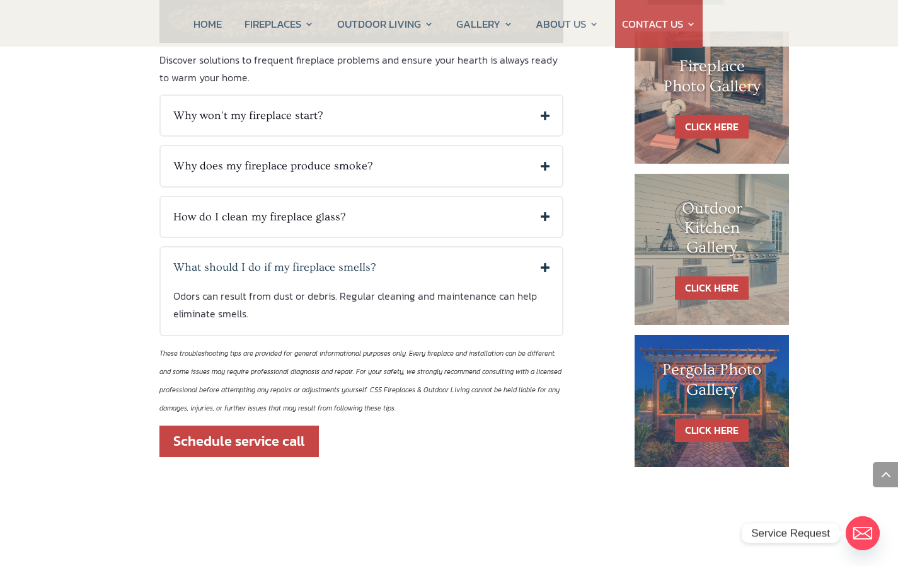
scroll to position [644, 0]
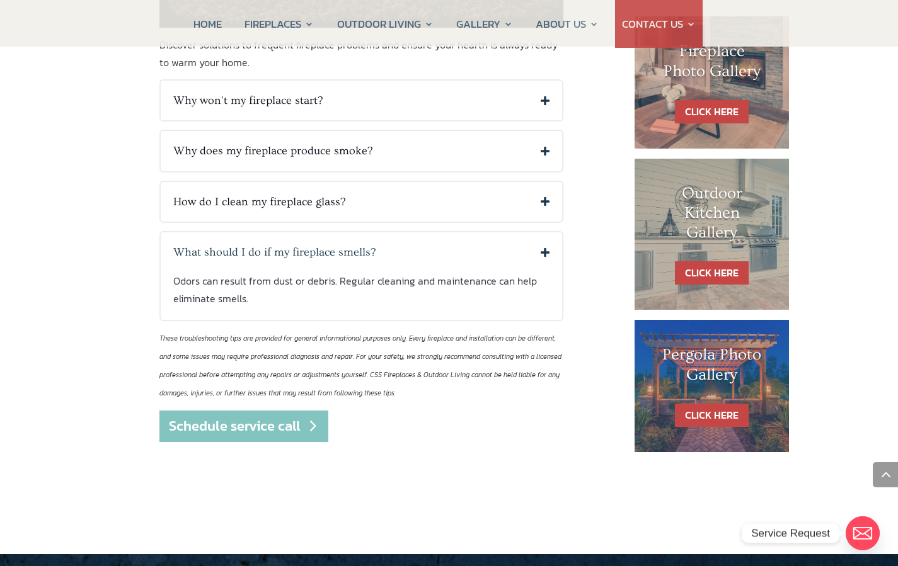
click at [236, 420] on link "Schedule service call" at bounding box center [243, 427] width 169 height 32
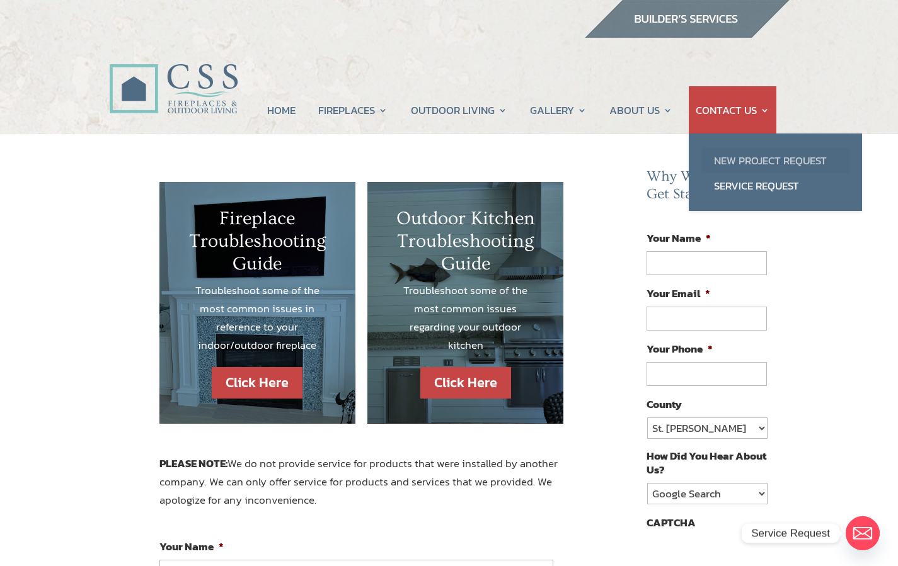
click at [755, 157] on link "New Project Request" at bounding box center [775, 160] width 148 height 25
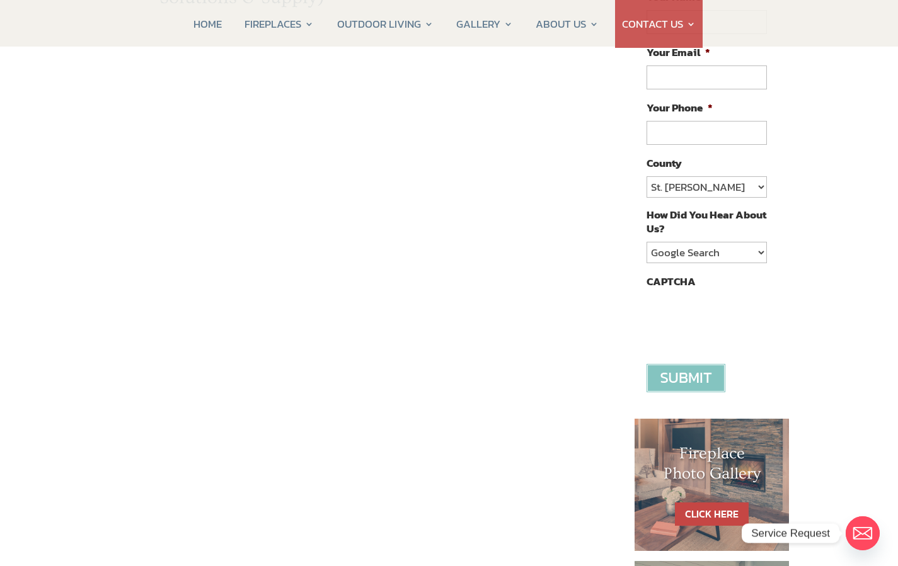
scroll to position [243, 0]
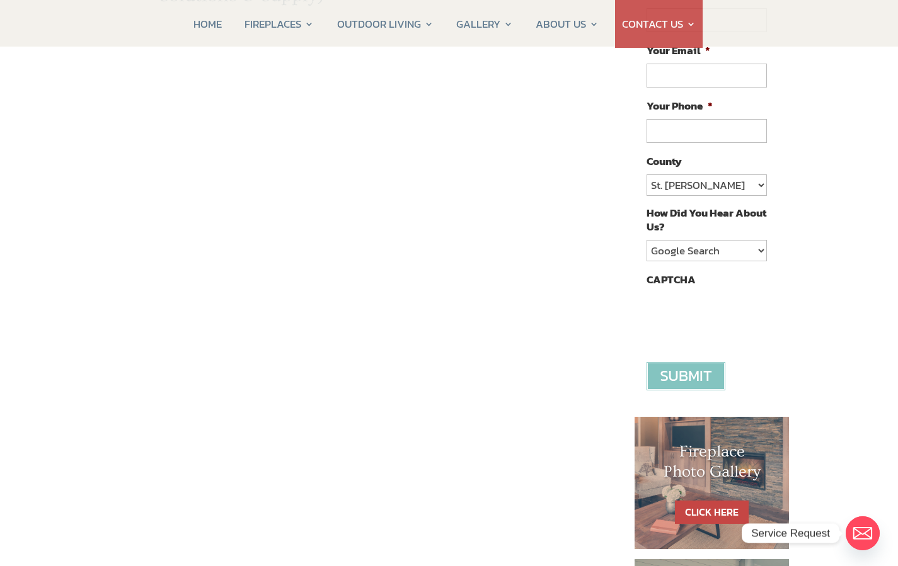
click at [93, 338] on div "Contact CSS Fireplaces & Outdoor Living (New company created by the owners of C…" at bounding box center [449, 396] width 898 height 1010
click at [140, 381] on div "Contact CSS Fireplaces & Outdoor Living (New company created by the owners of C…" at bounding box center [361, 326] width 505 height 775
